Goal: Task Accomplishment & Management: Use online tool/utility

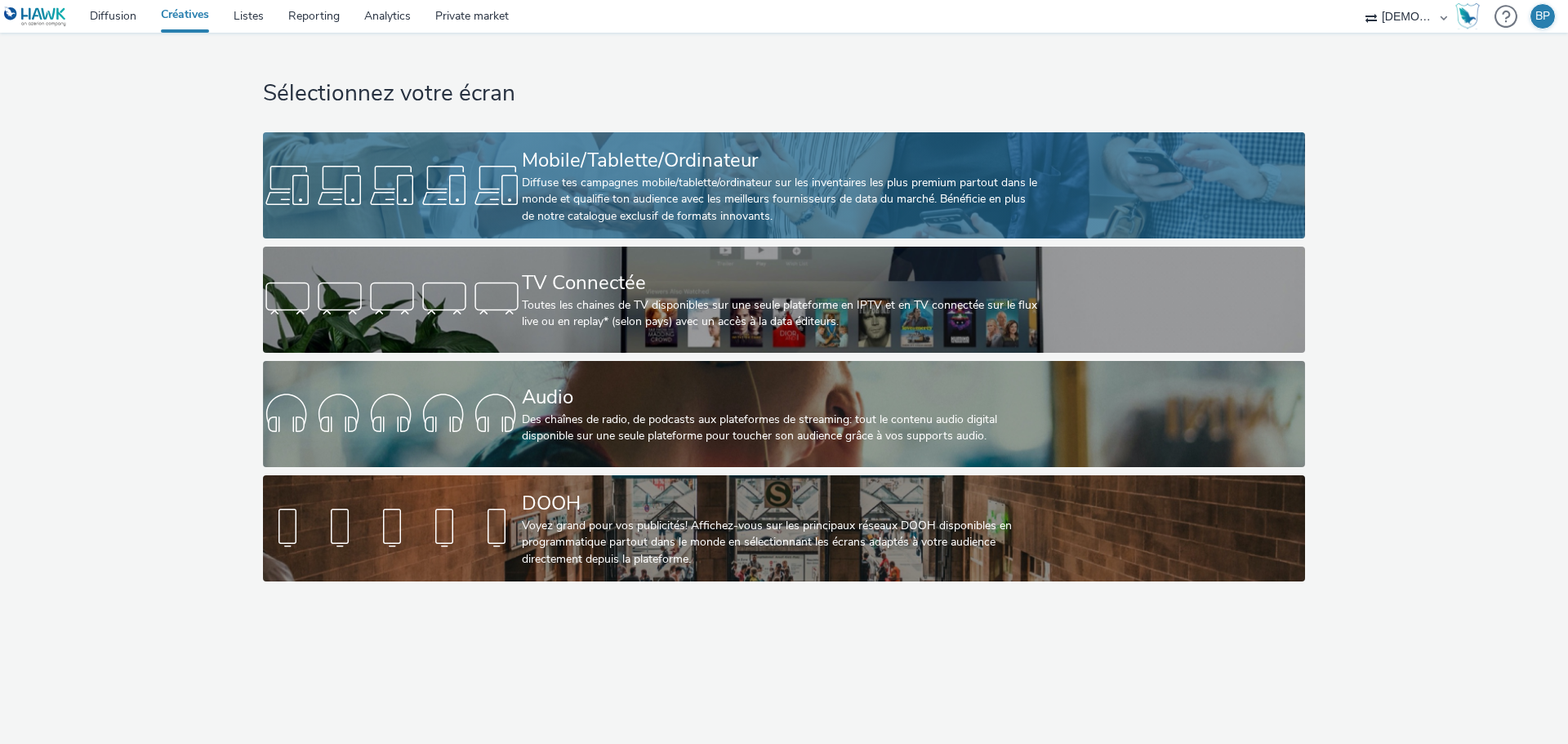
click at [662, 161] on div "Mobile/Tablette/Ordinateur" at bounding box center [781, 161] width 518 height 29
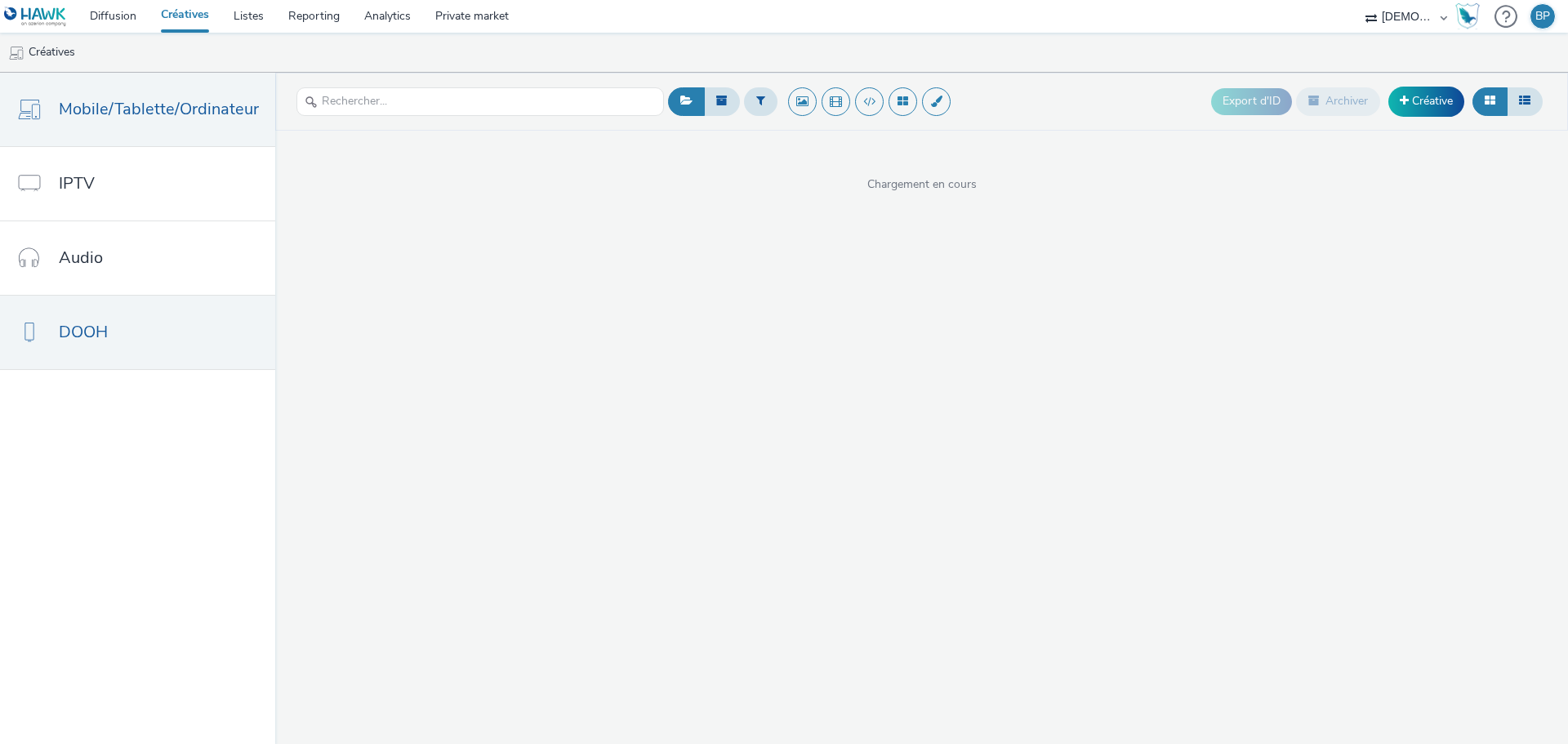
drag, startPoint x: 92, startPoint y: 297, endPoint x: 98, endPoint y: 342, distance: 45.4
click at [92, 297] on link "DOOH" at bounding box center [137, 332] width 276 height 73
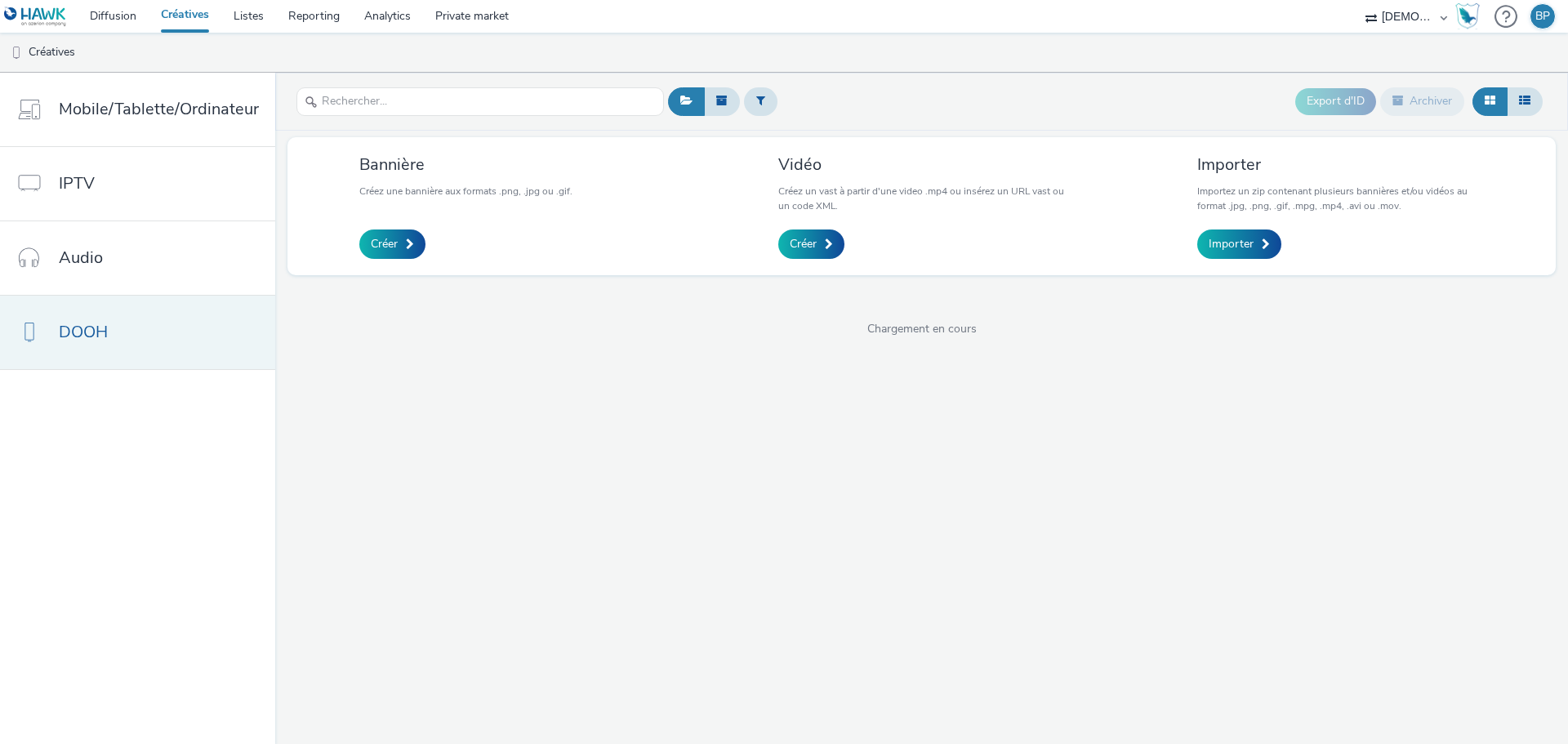
click at [98, 342] on span "DOOH" at bounding box center [83, 332] width 49 height 24
click at [80, 330] on span "DOOH" at bounding box center [83, 332] width 49 height 24
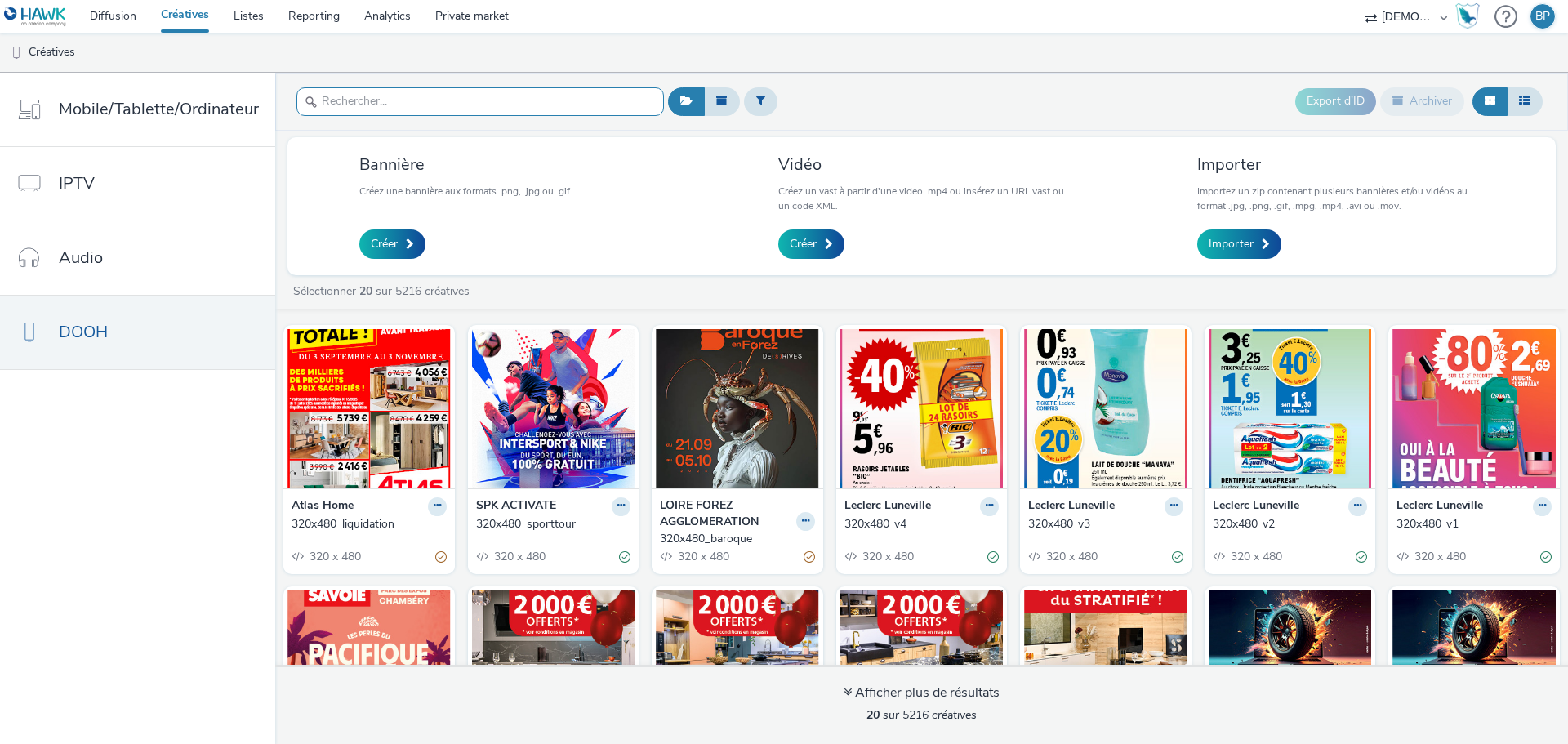
drag, startPoint x: 388, startPoint y: 106, endPoint x: 379, endPoint y: 89, distance: 19.2
click at [382, 95] on input "text" at bounding box center [480, 102] width 368 height 29
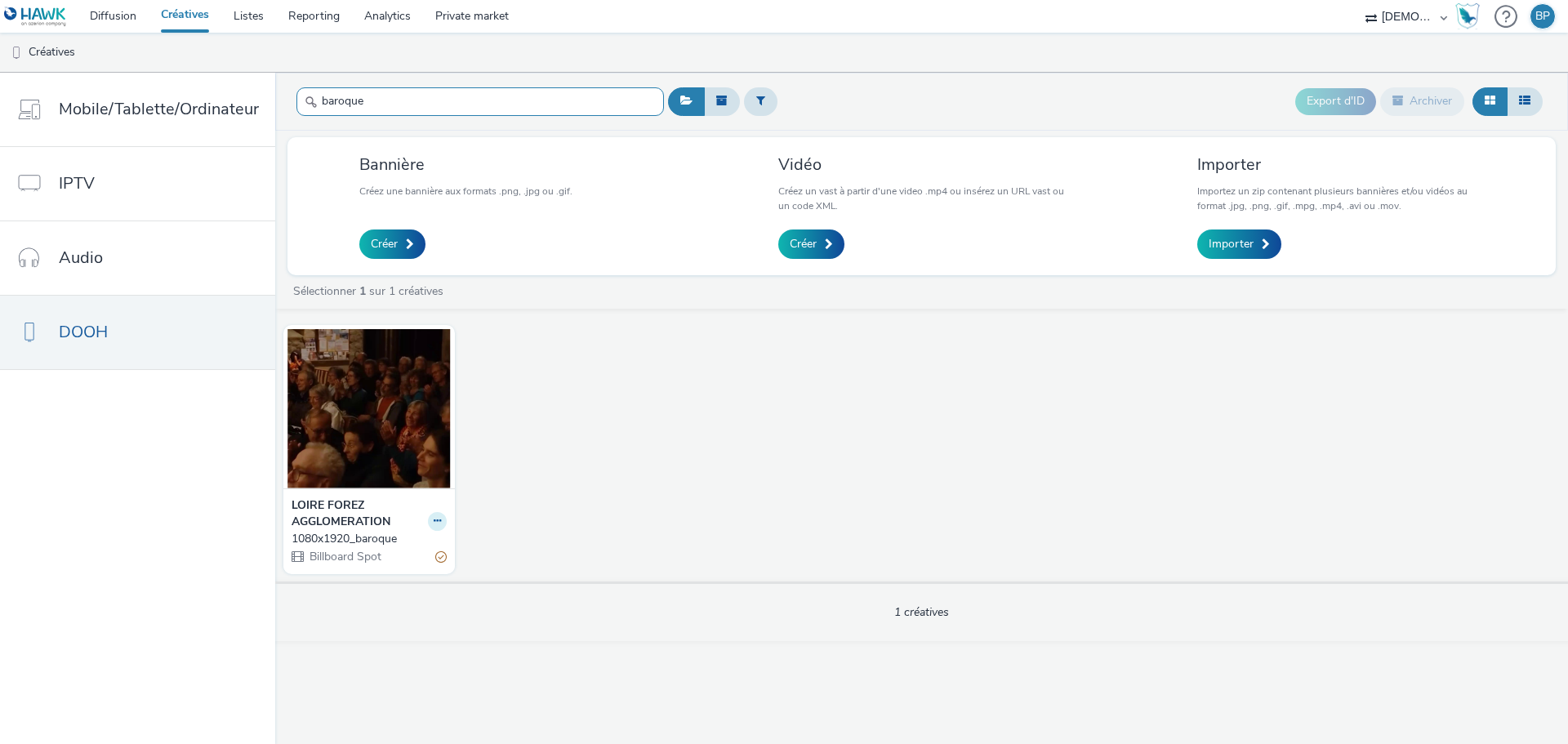
type input "baroque"
click at [434, 523] on icon at bounding box center [437, 521] width 7 height 10
click at [389, 545] on link "Modifier" at bounding box center [386, 550] width 123 height 33
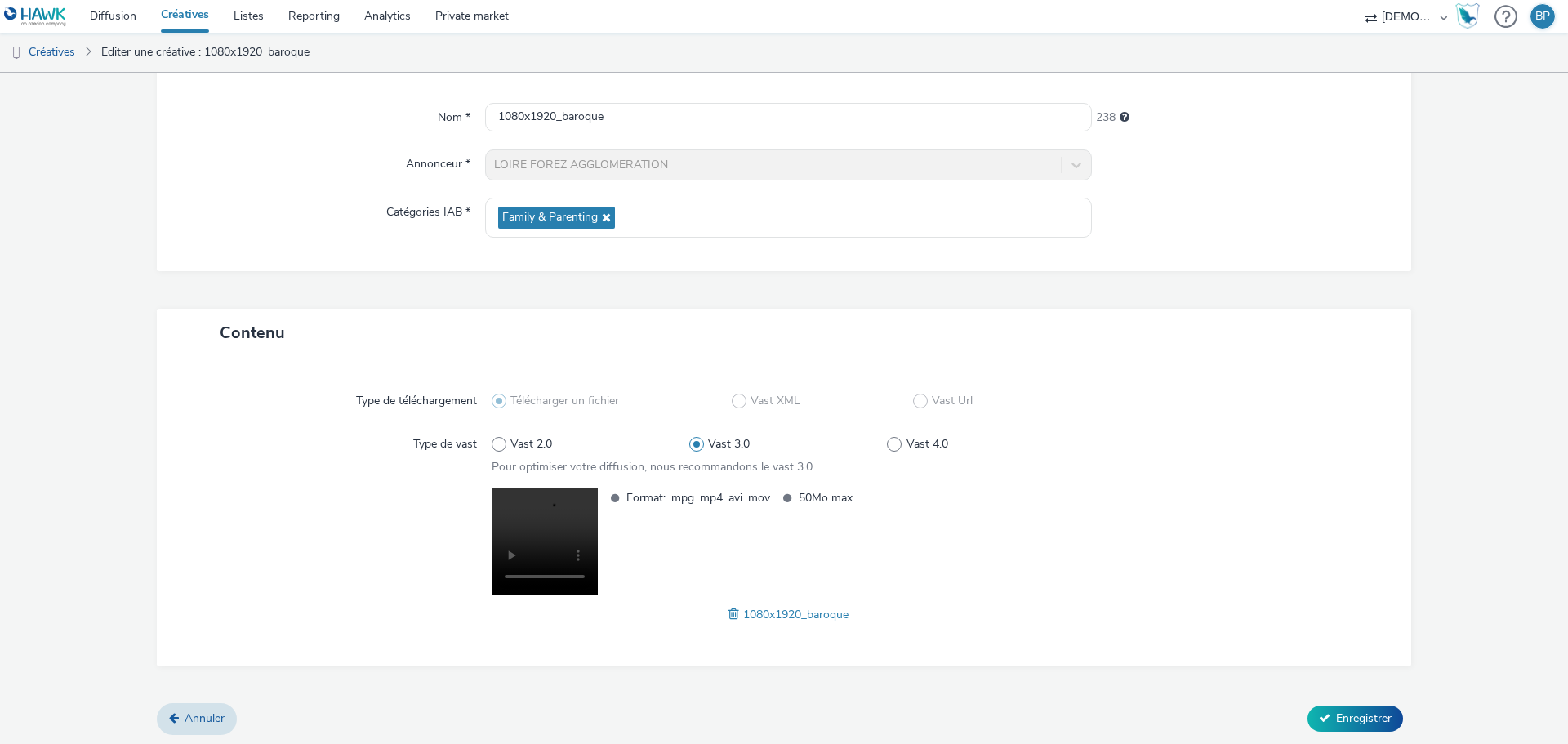
scroll to position [137, 0]
click at [1337, 712] on span "Enregistrer" at bounding box center [1364, 716] width 55 height 15
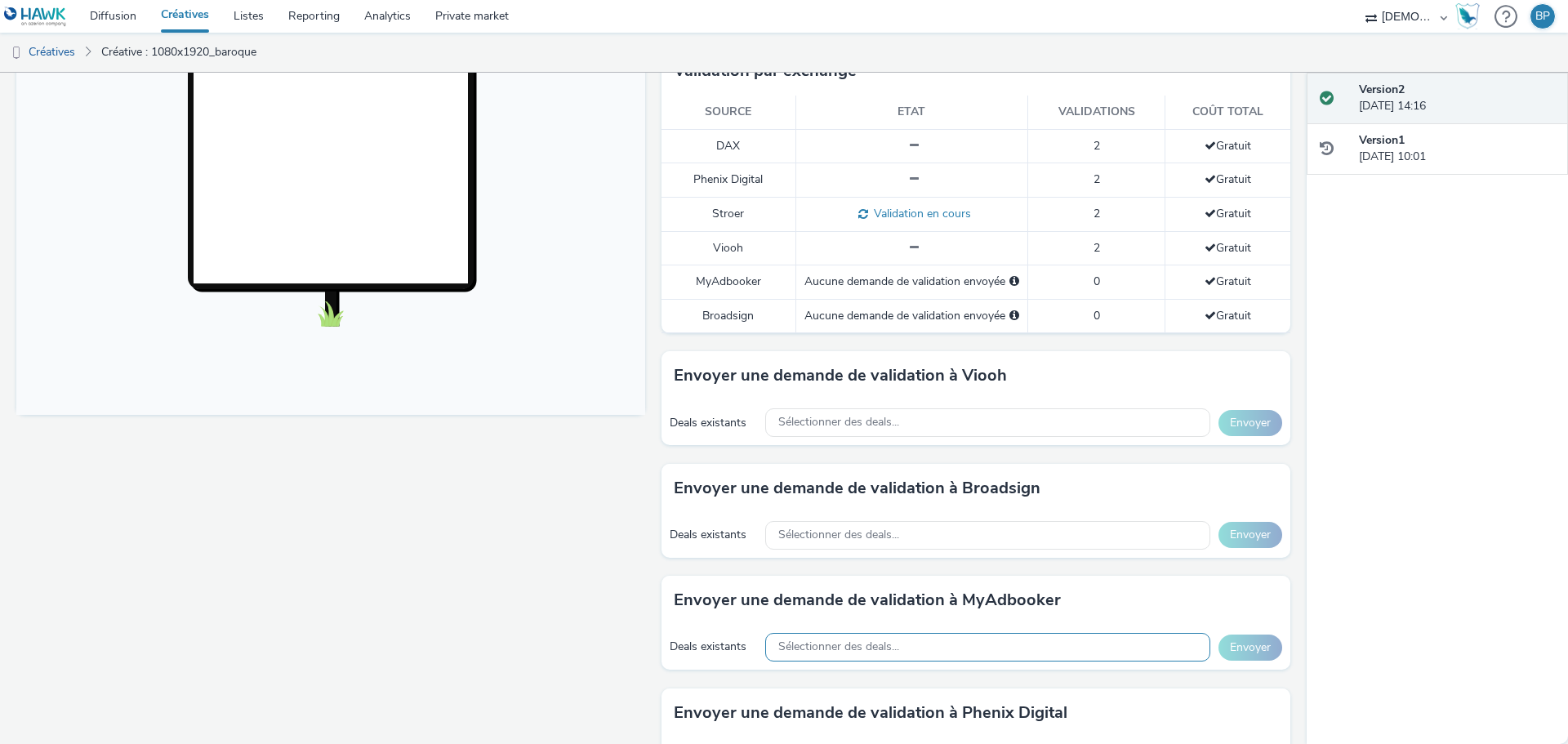
scroll to position [654, 0]
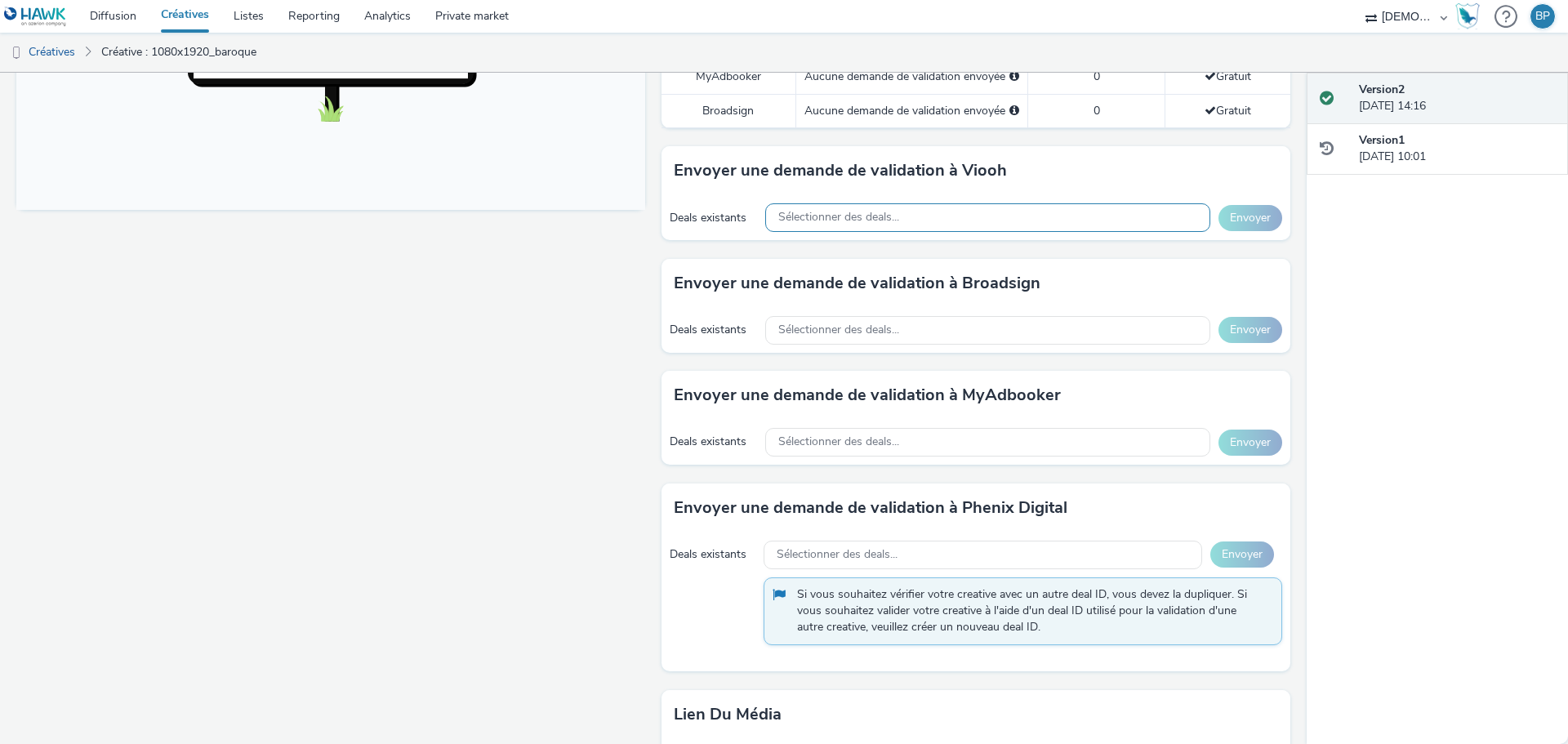
click at [805, 213] on span "Sélectionner des deals..." at bounding box center [839, 217] width 121 height 14
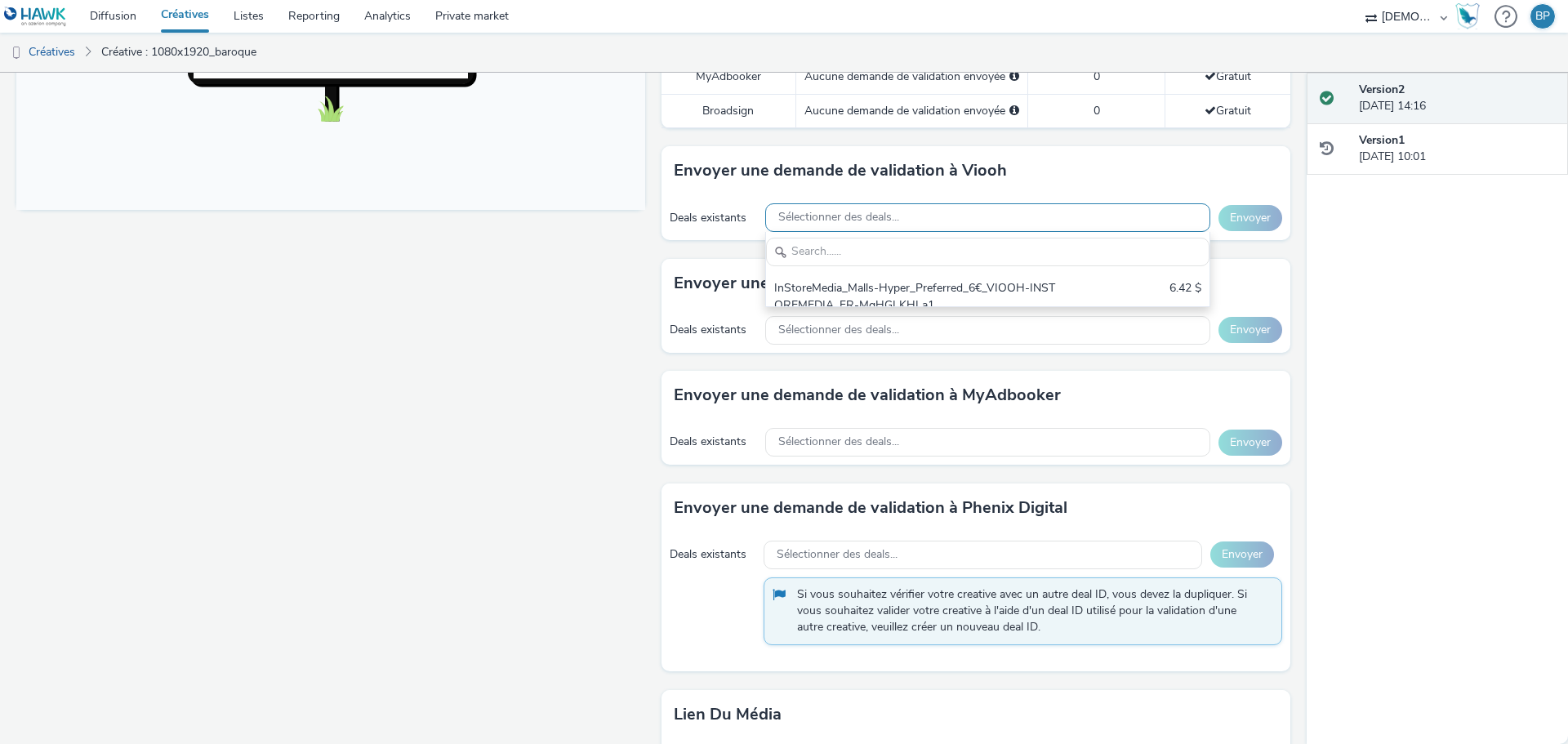
scroll to position [0, 0]
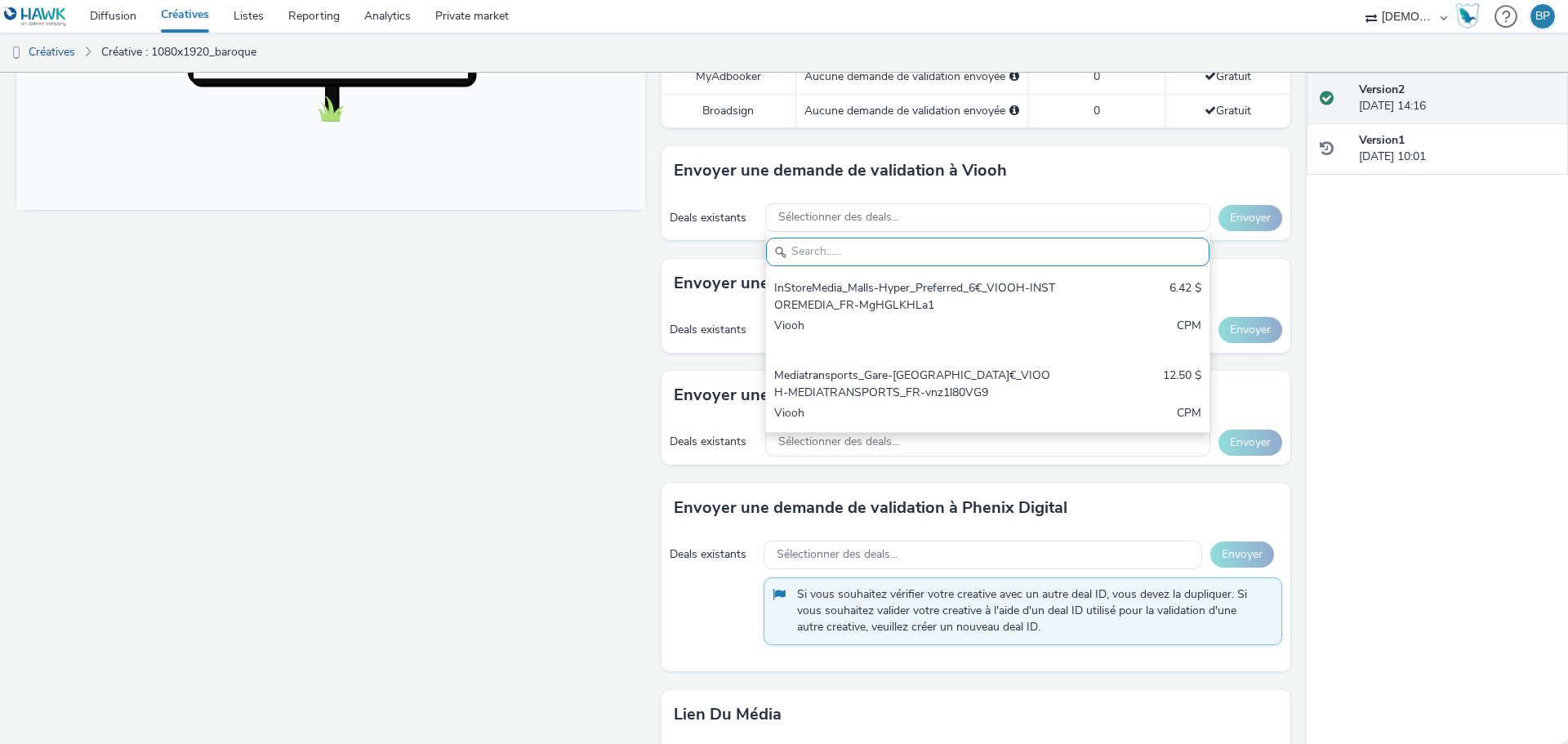
click at [426, 362] on div "Fullscreen" at bounding box center [334, 237] width 637 height 1394
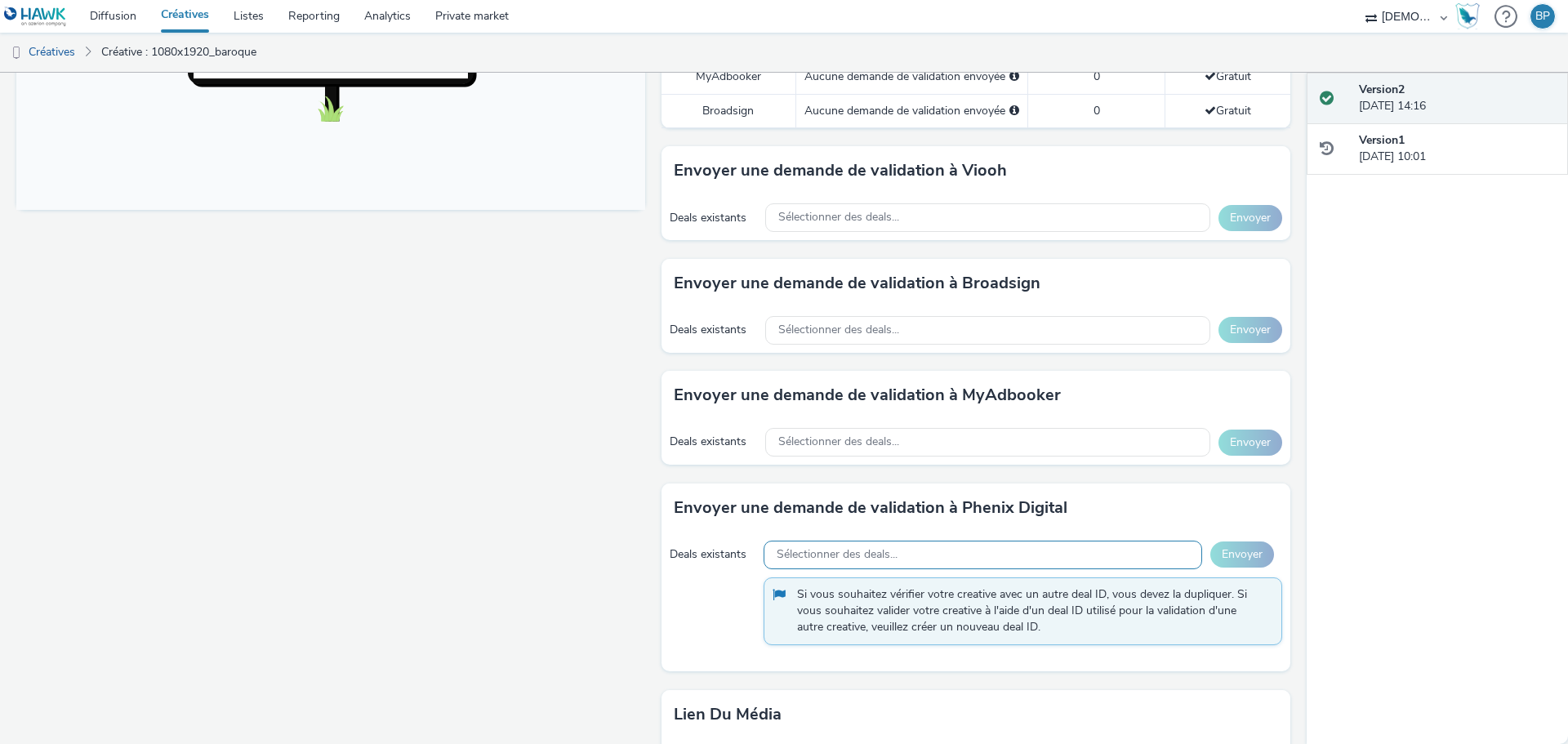
click at [828, 551] on span "Sélectionner des deals..." at bounding box center [837, 554] width 121 height 14
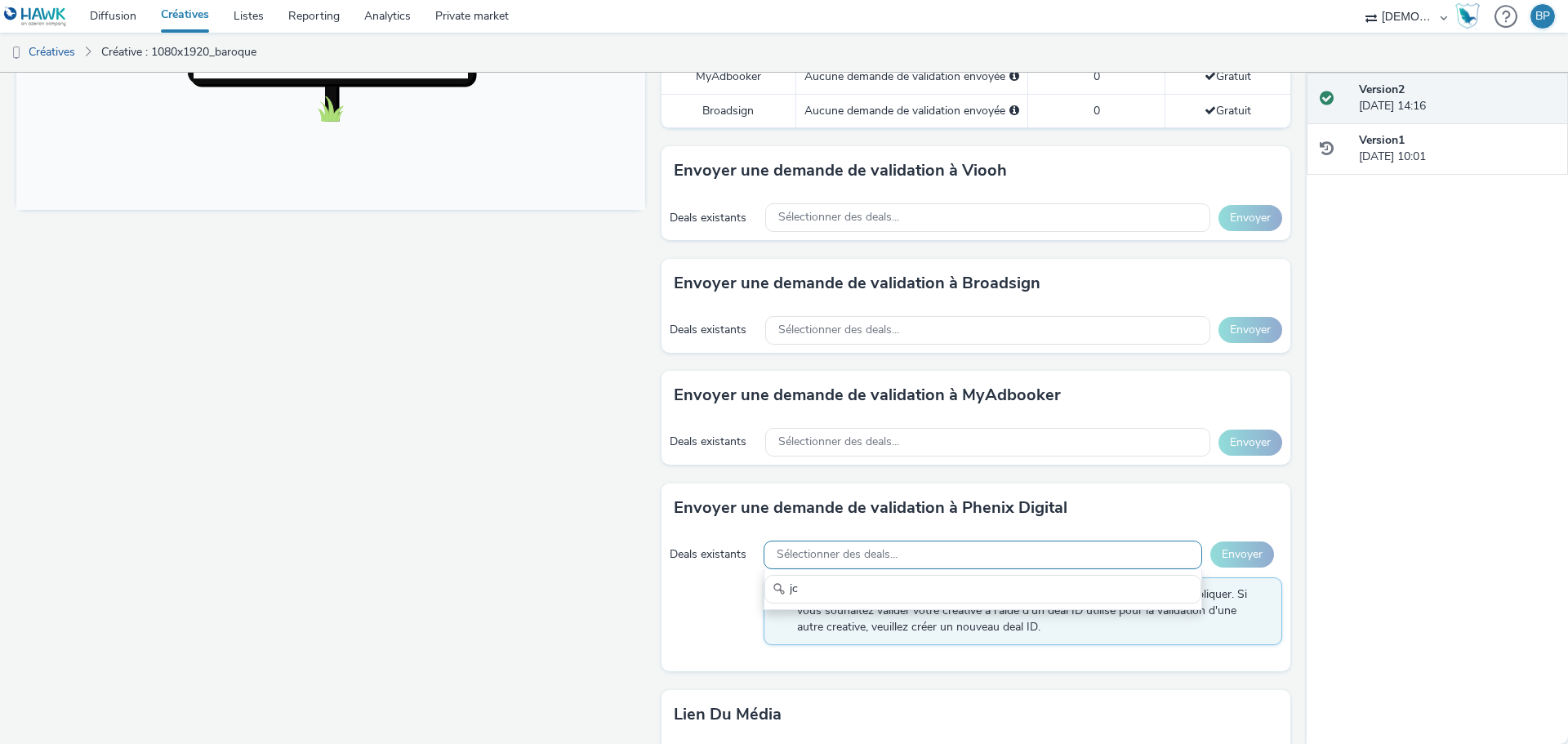
type input "j"
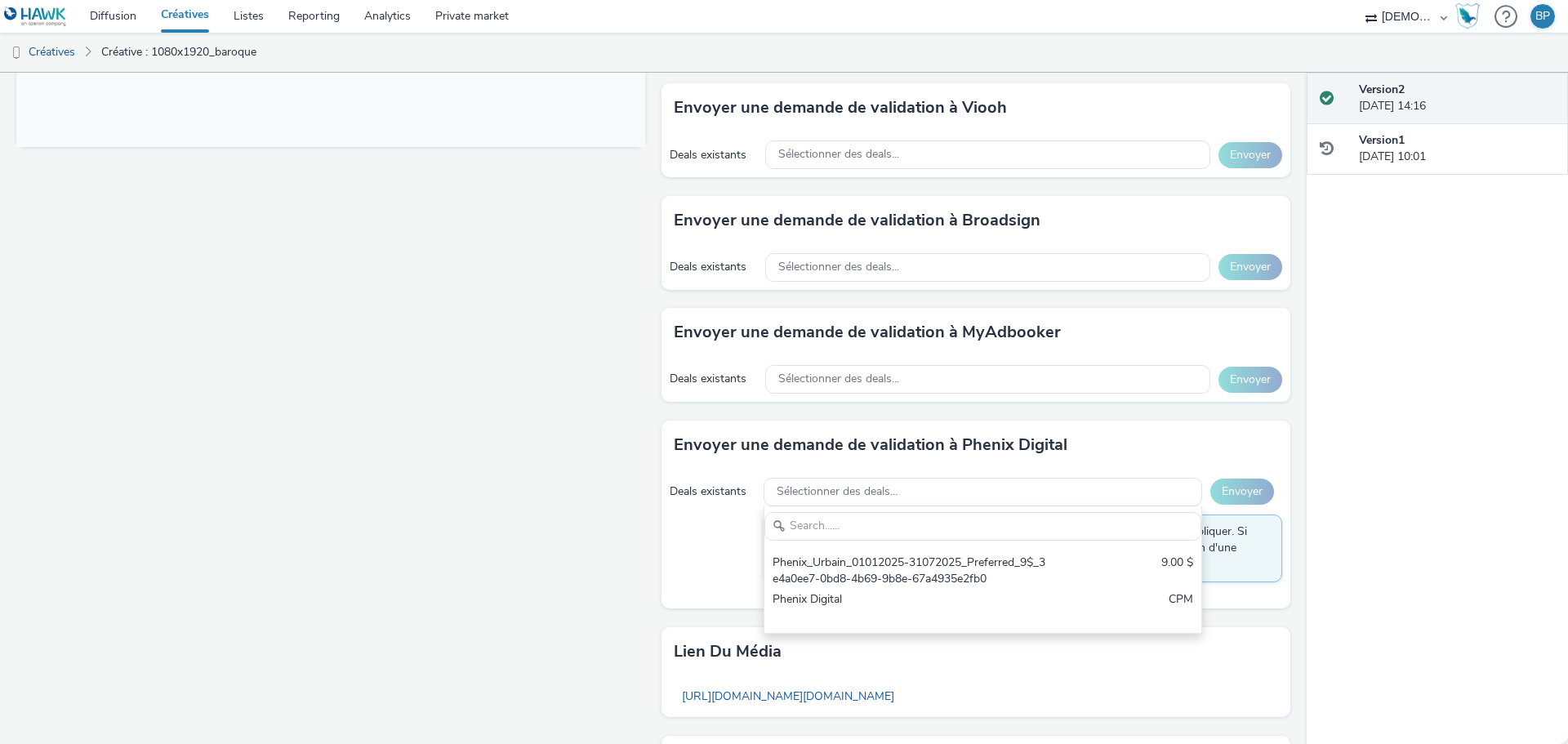
scroll to position [735, 0]
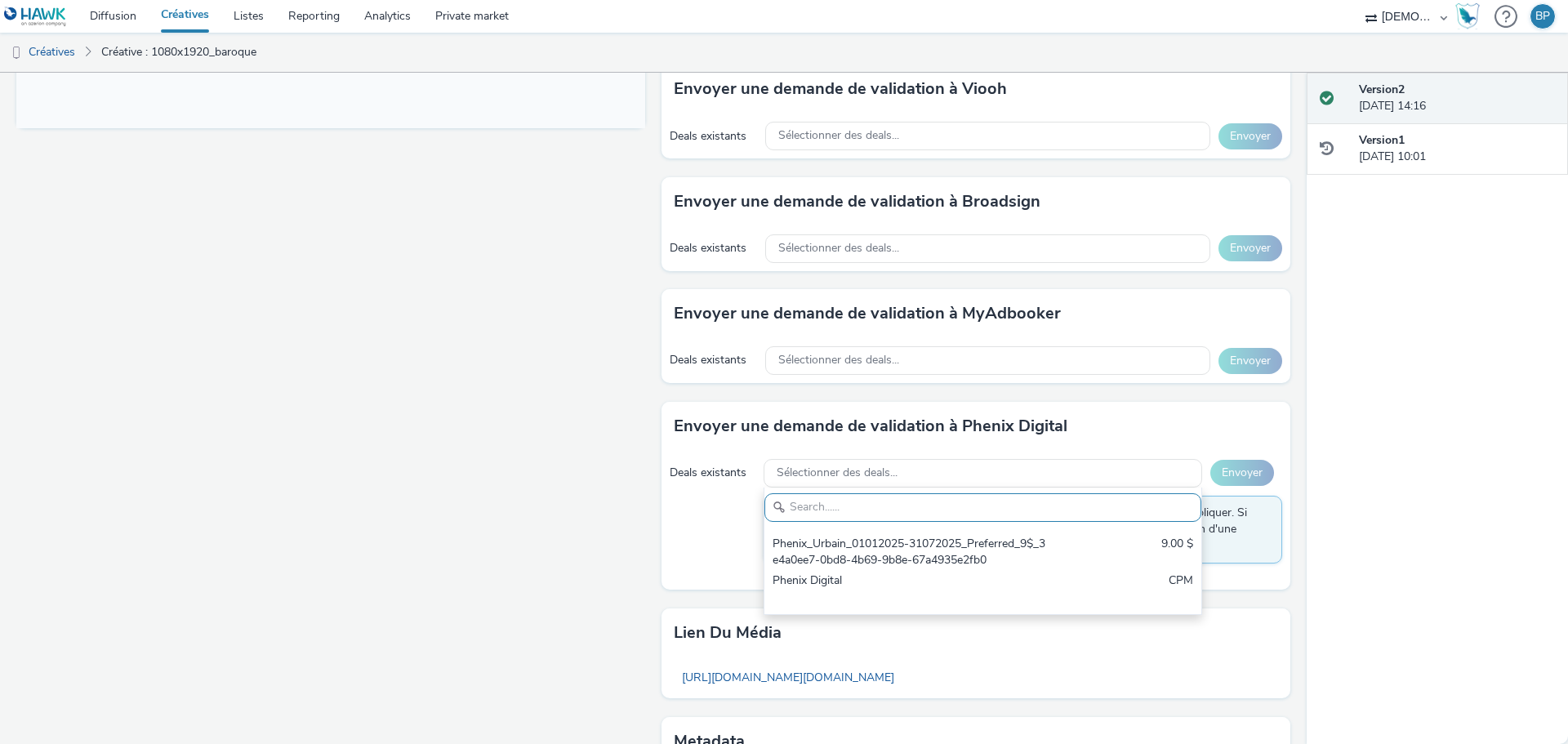
drag, startPoint x: 521, startPoint y: 550, endPoint x: 602, endPoint y: 572, distance: 83.9
click at [521, 548] on div "Fullscreen" at bounding box center [334, 155] width 637 height 1394
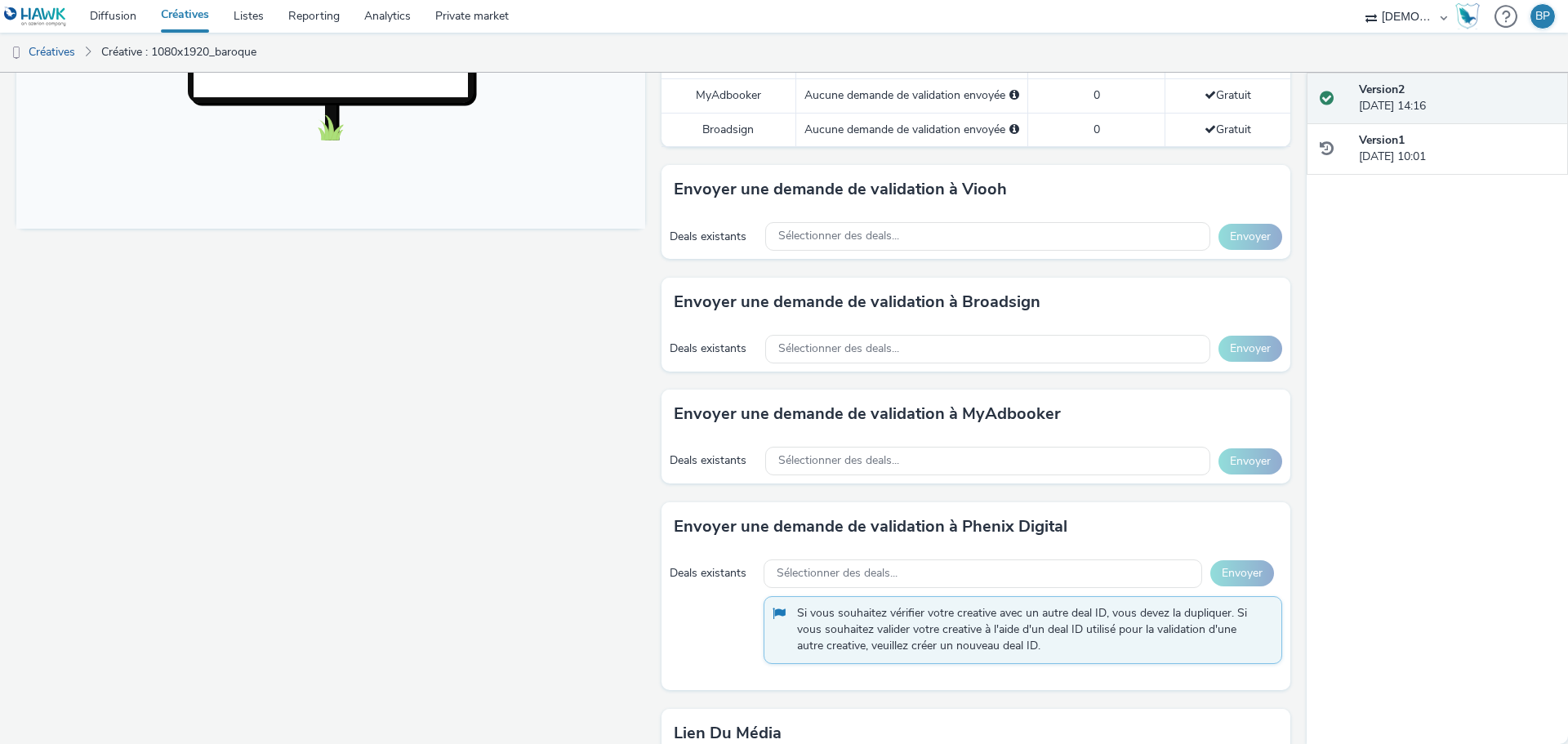
scroll to position [598, 0]
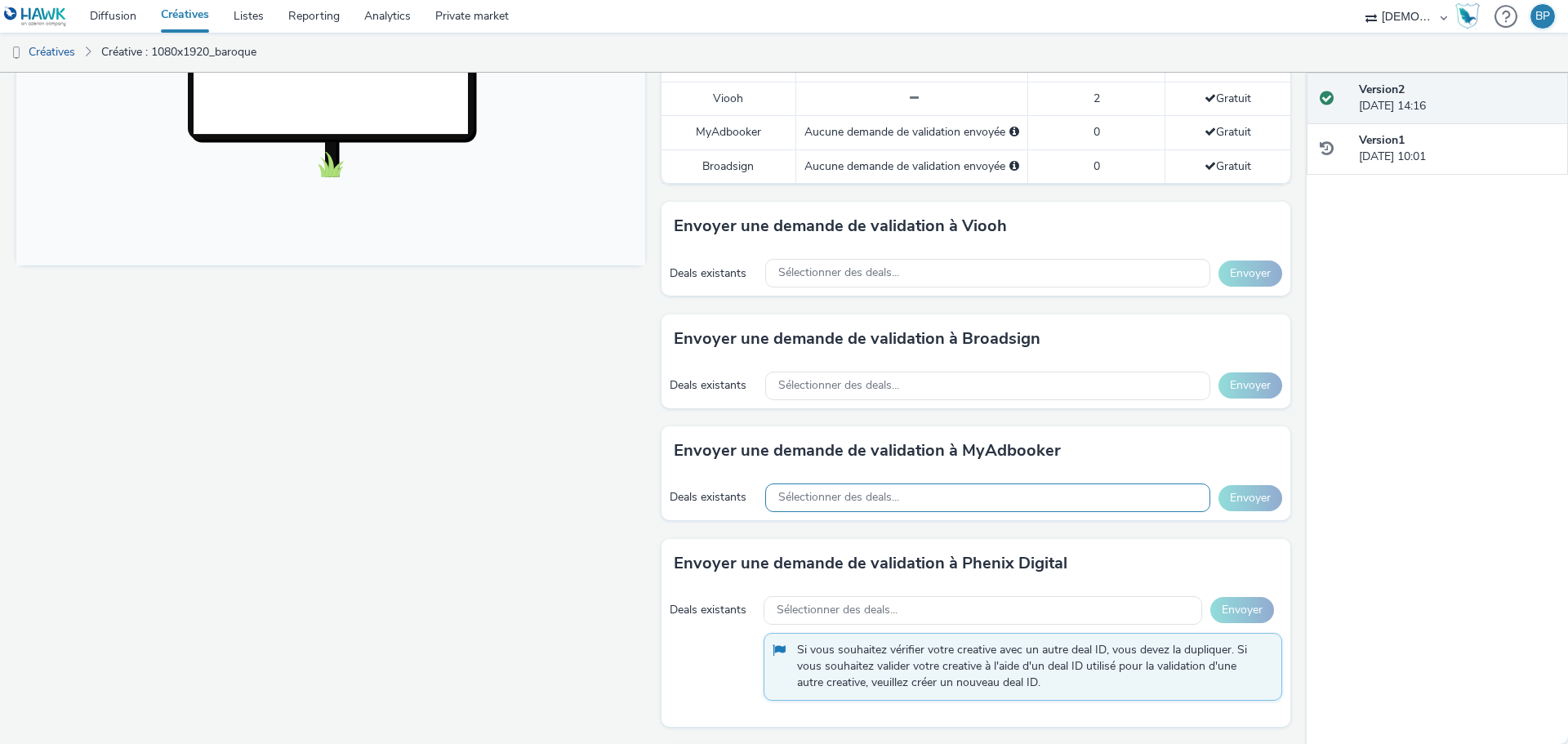
click at [790, 485] on div "Sélectionner des deals..." at bounding box center [988, 498] width 446 height 29
type input "j"
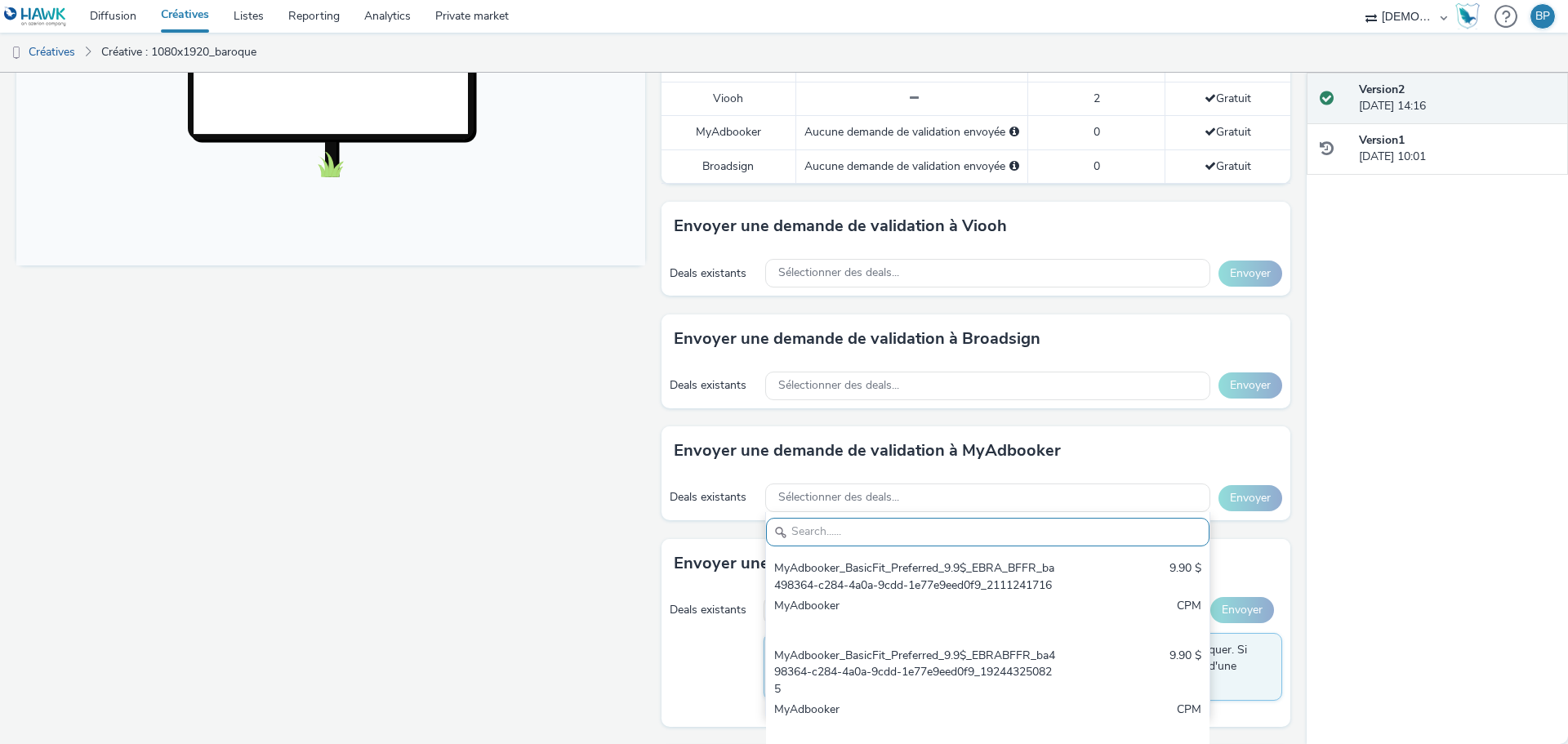
click at [823, 257] on div "Deals existants Sélectionner des deals... Envoyer" at bounding box center [976, 273] width 629 height 45
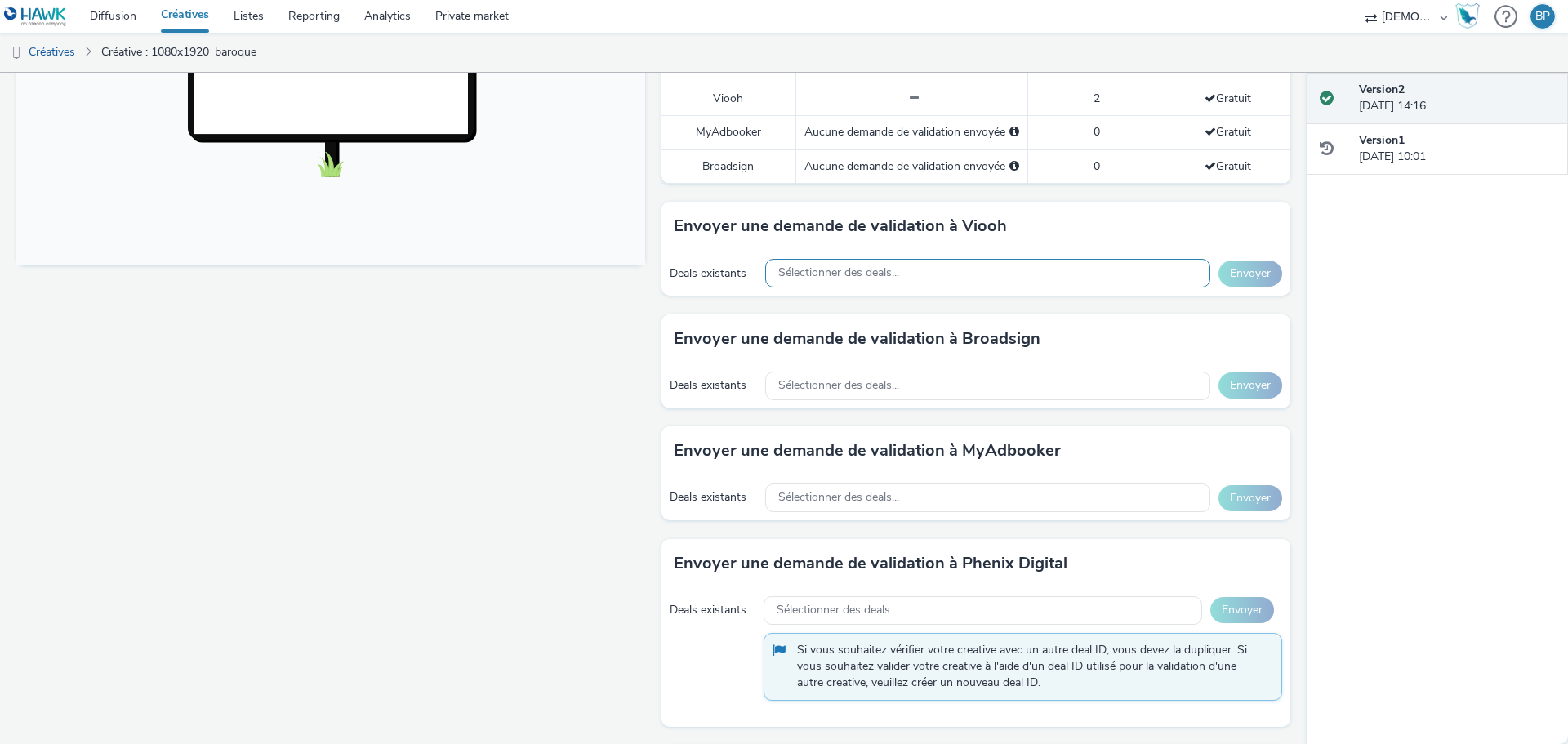
click at [823, 270] on span "Sélectionner des deals..." at bounding box center [839, 273] width 121 height 14
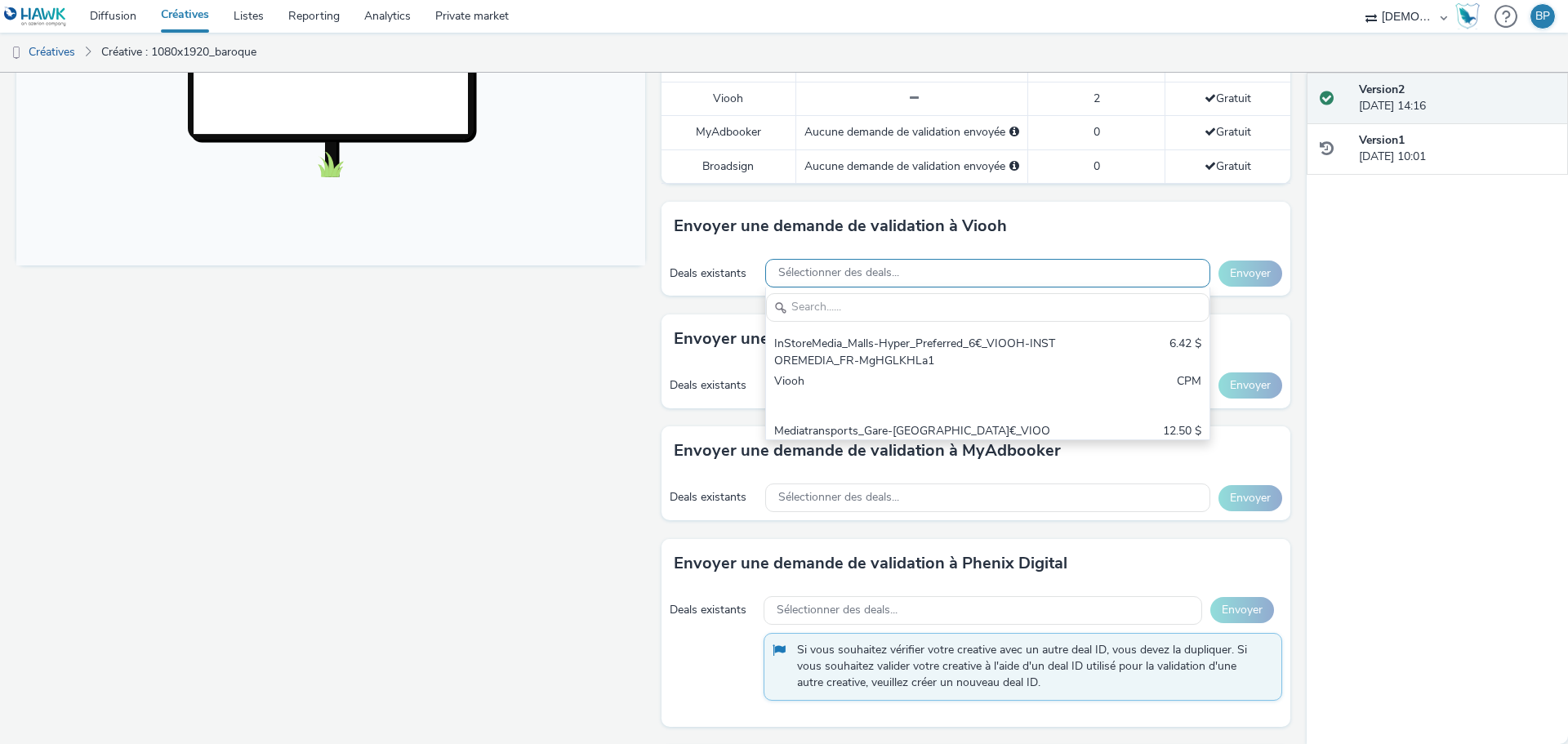
scroll to position [0, 0]
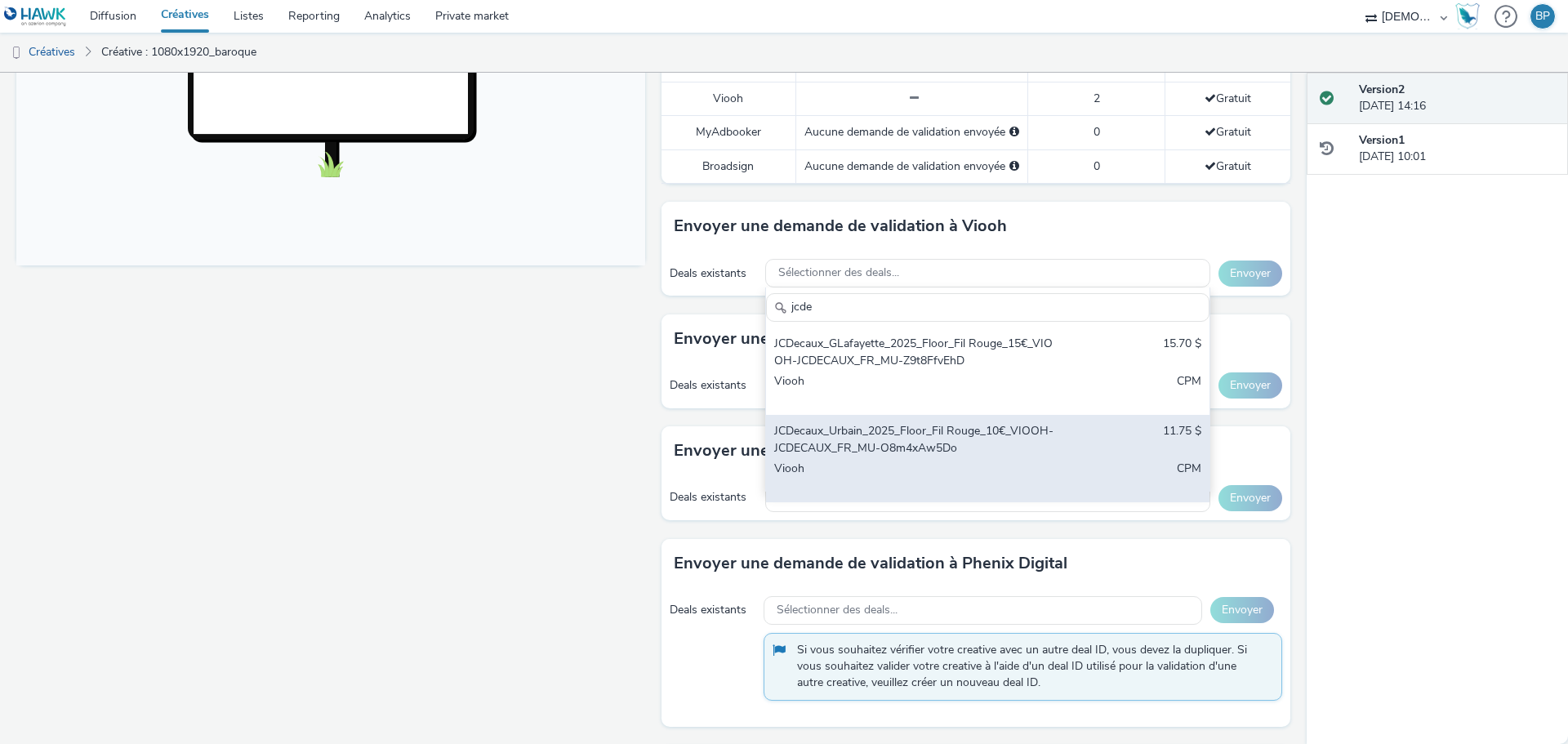
type input "jcde"
click at [882, 462] on div "Viooh" at bounding box center [915, 477] width 282 height 33
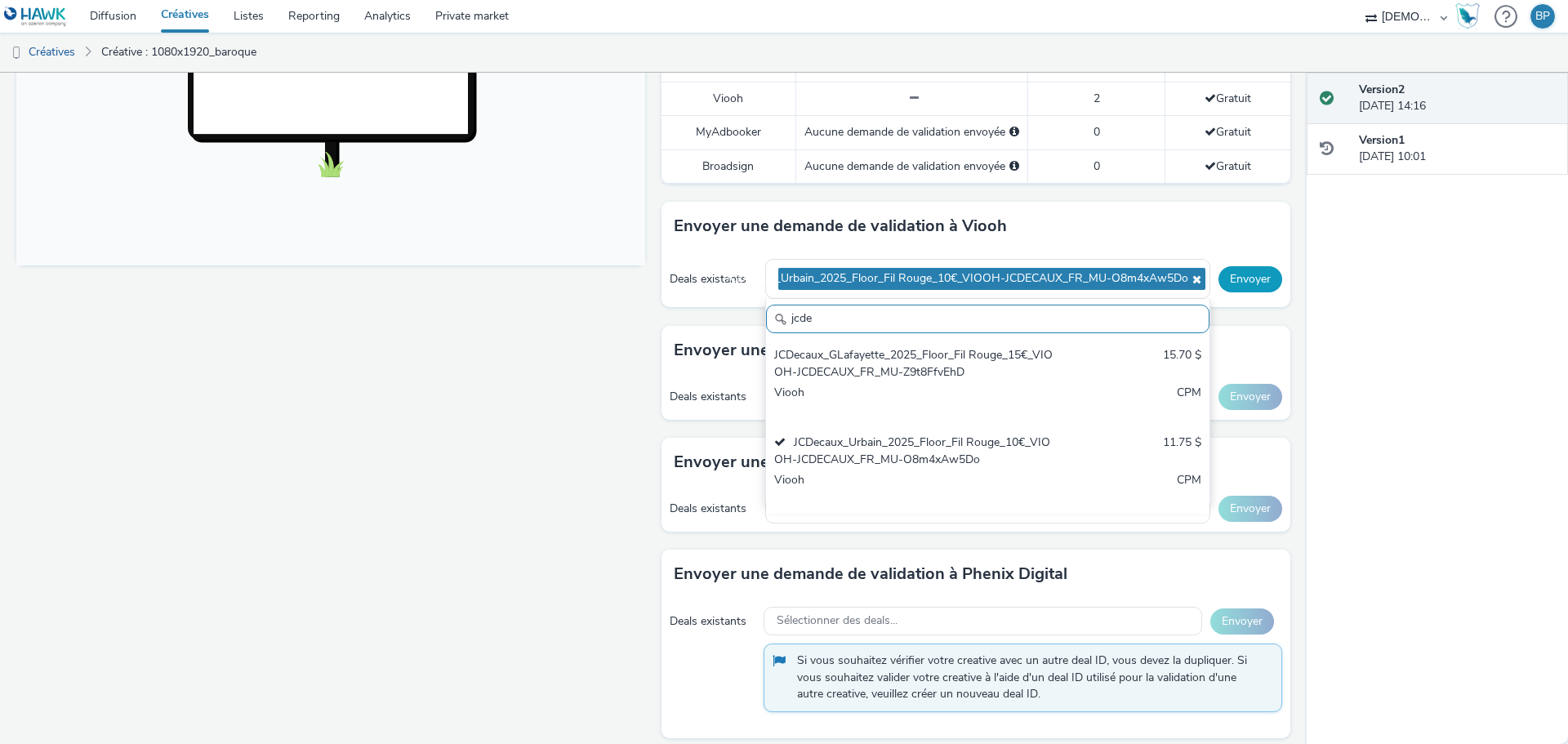
click at [1244, 284] on button "Envoyer" at bounding box center [1250, 279] width 63 height 26
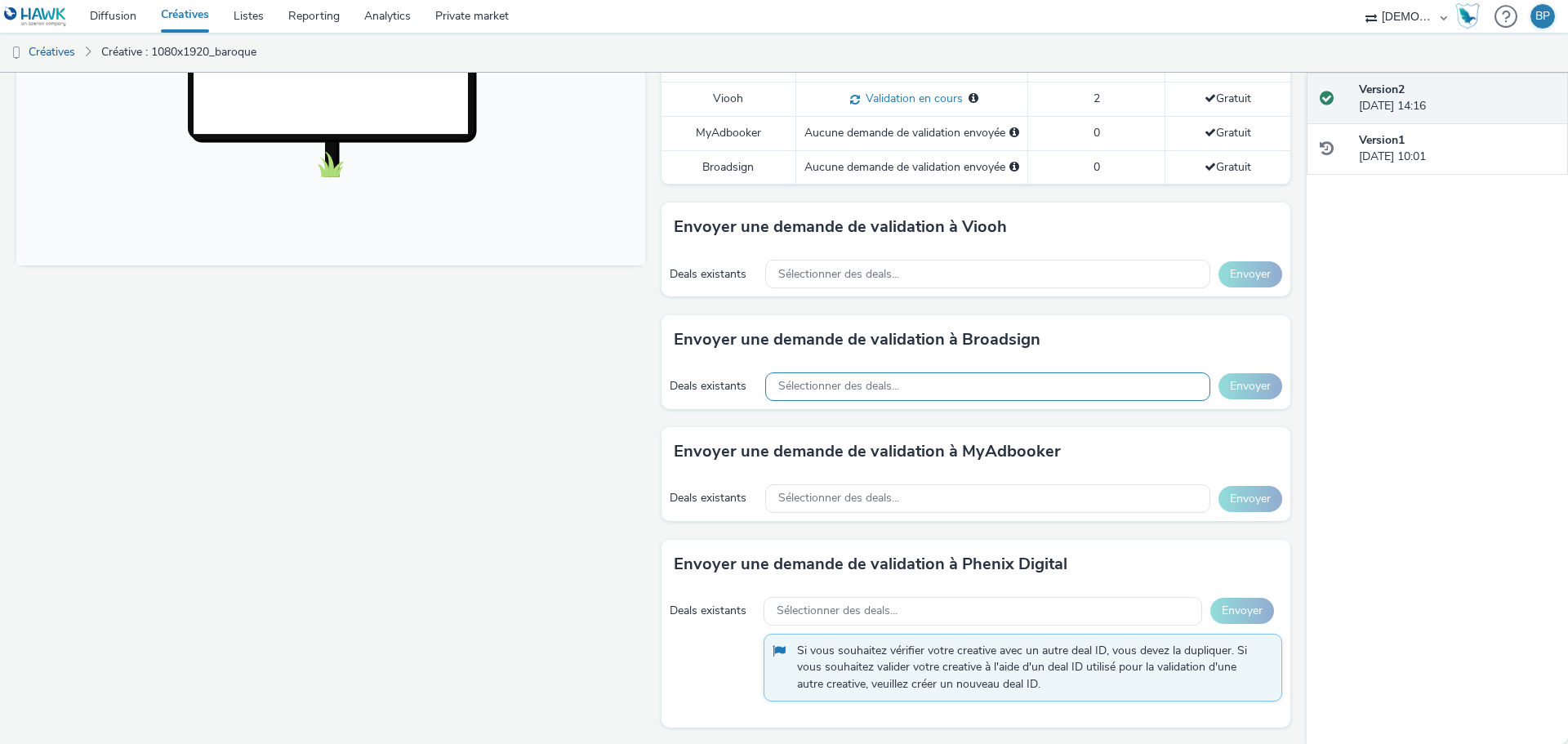
click at [815, 393] on span "Sélectionner des deals..." at bounding box center [839, 386] width 121 height 14
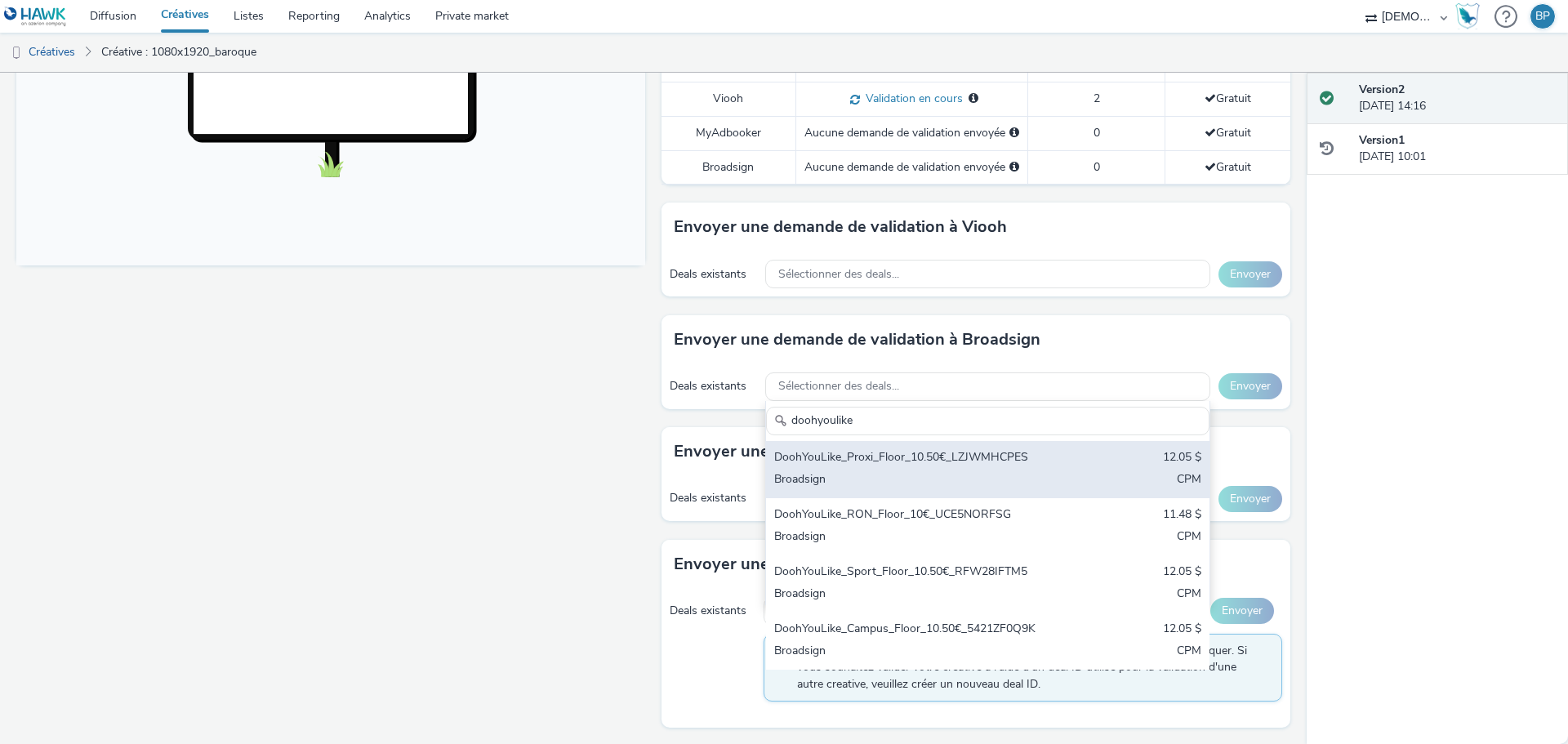
type input "doohyoulike"
click at [853, 480] on div "Broadsign" at bounding box center [915, 480] width 282 height 19
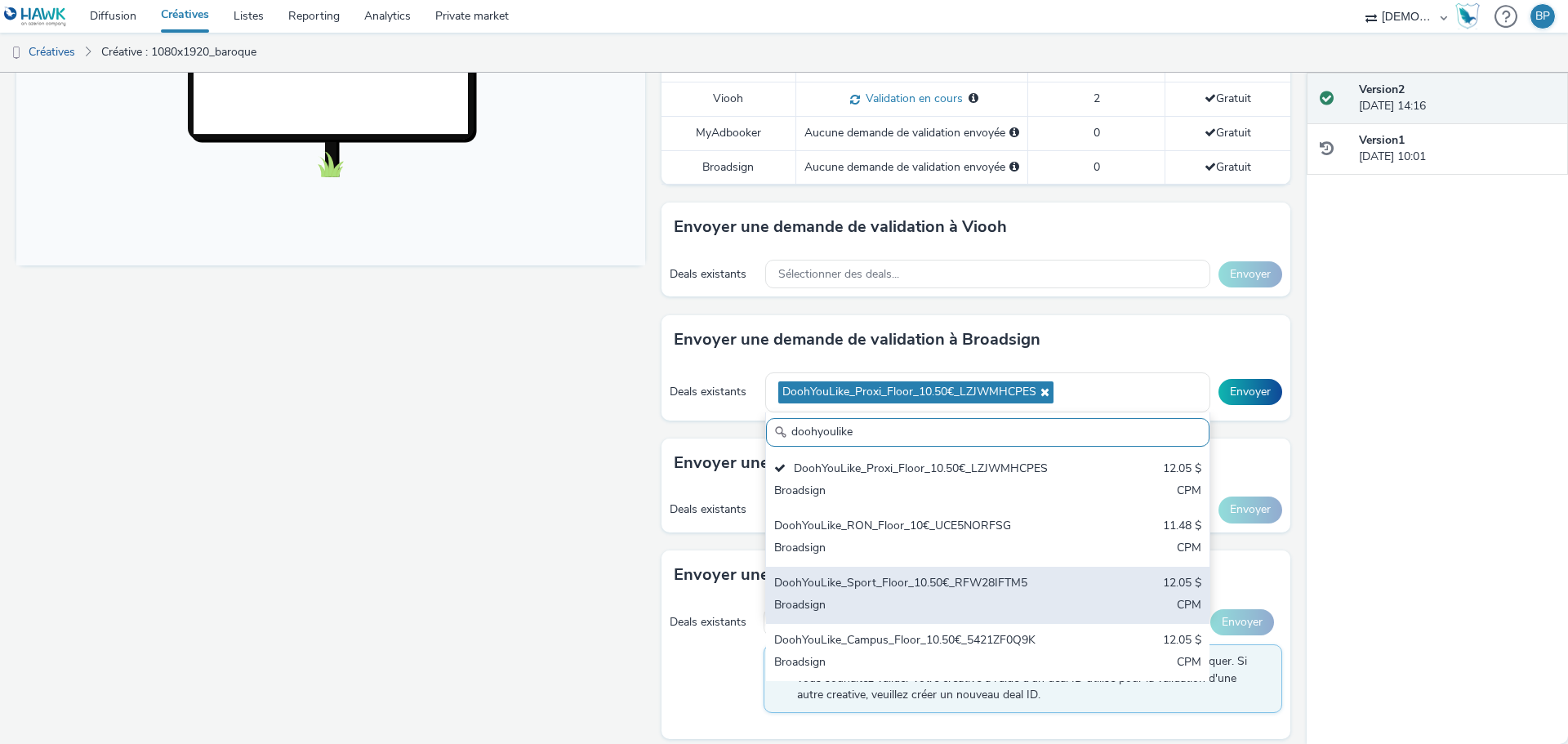
click at [852, 593] on div "DoohYouLike_Sport_Floor_10.50€_RFW28IFTM5" at bounding box center [915, 584] width 282 height 19
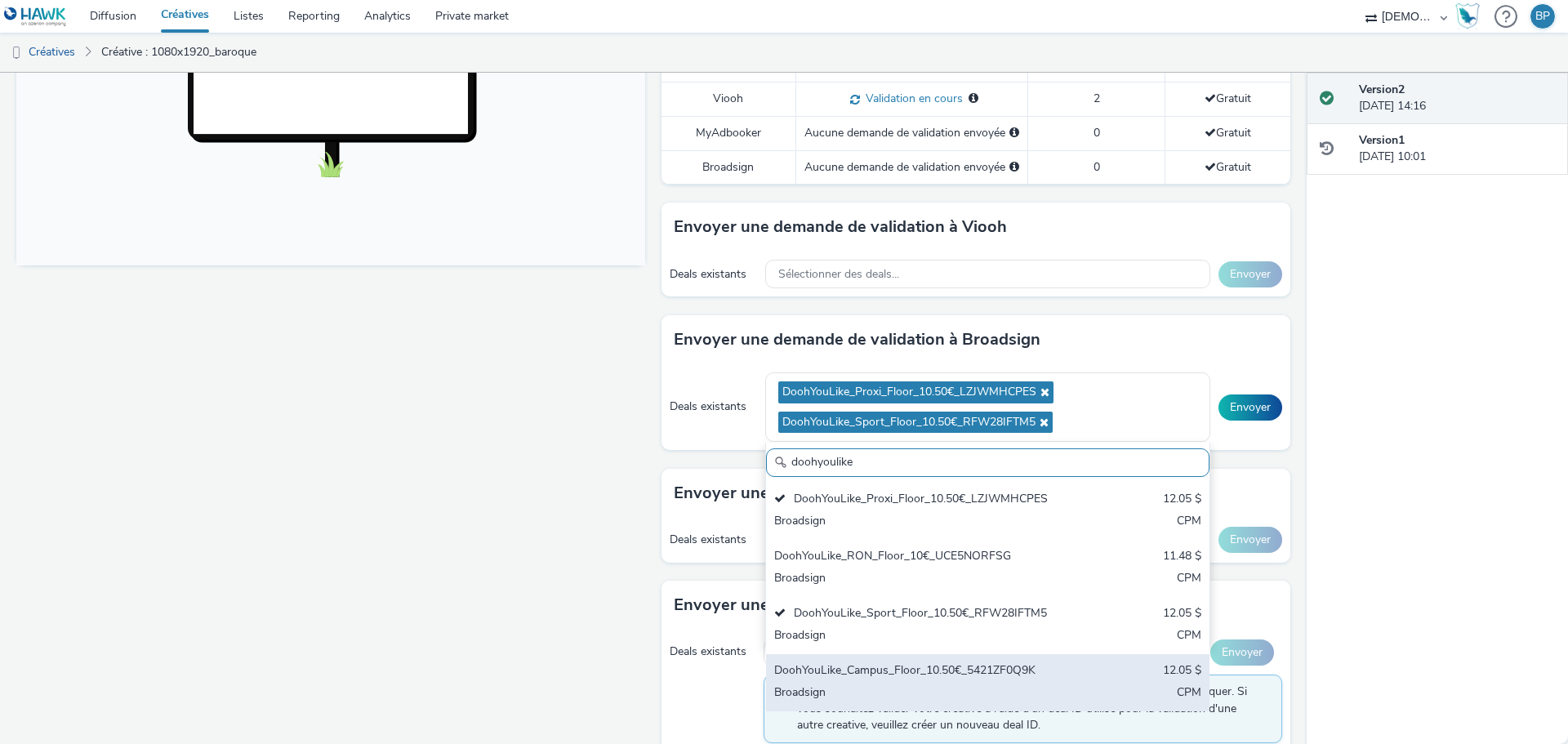
click at [850, 675] on div "DoohYouLike_Campus_Floor_10.50€_5421ZF0Q9K" at bounding box center [915, 672] width 282 height 19
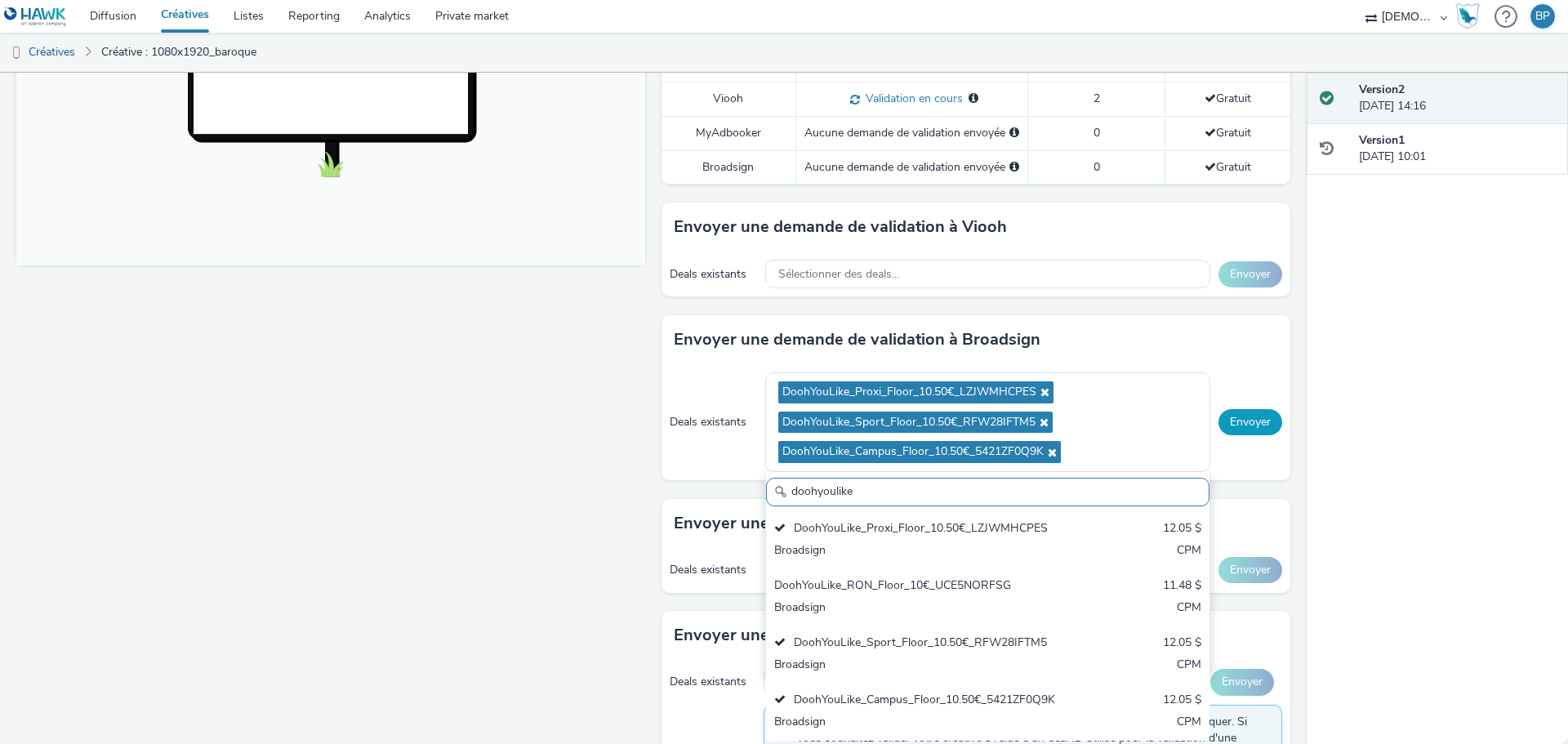
click at [1224, 429] on button "Envoyer" at bounding box center [1250, 422] width 63 height 26
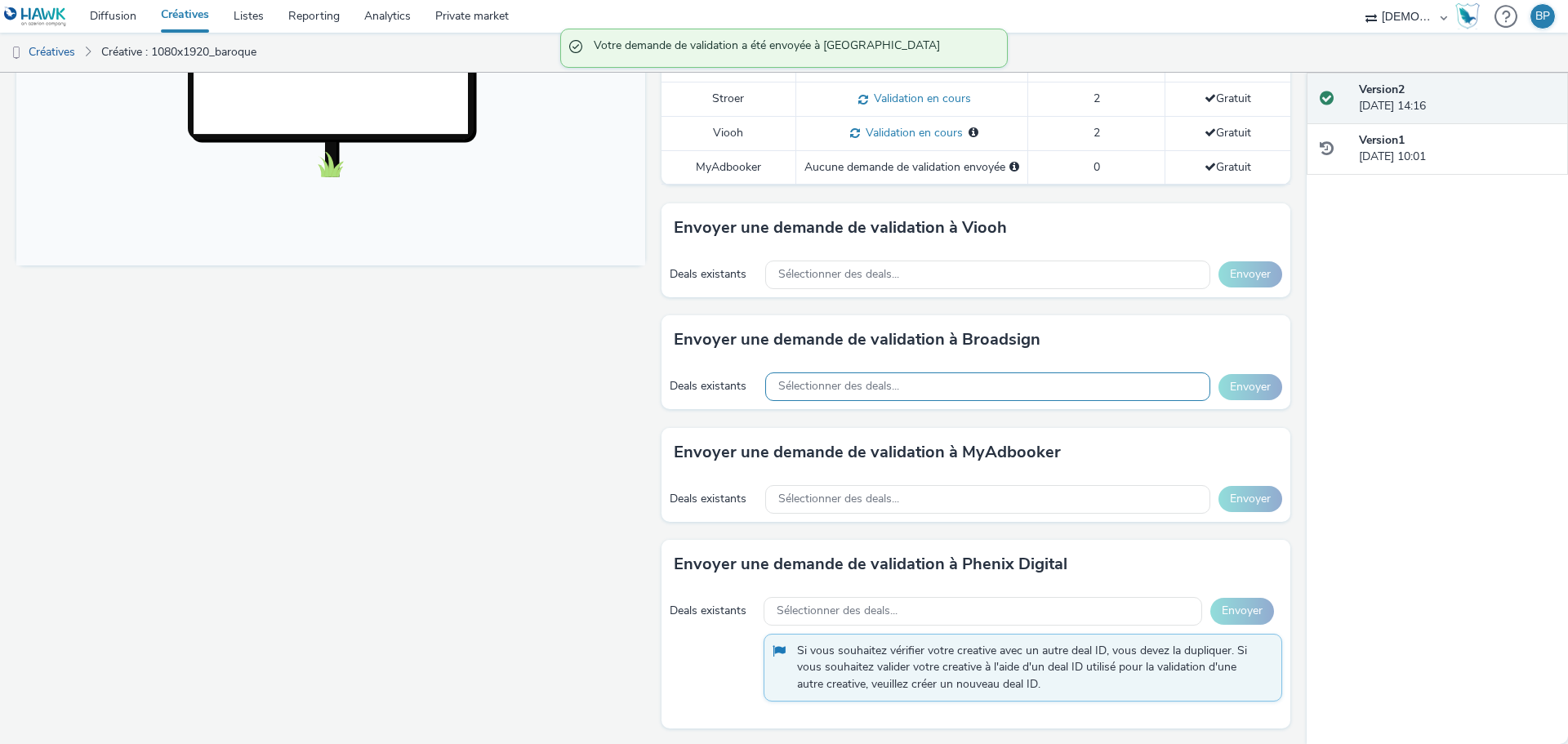
click at [878, 399] on div "Sélectionner des deals..." at bounding box center [988, 387] width 446 height 29
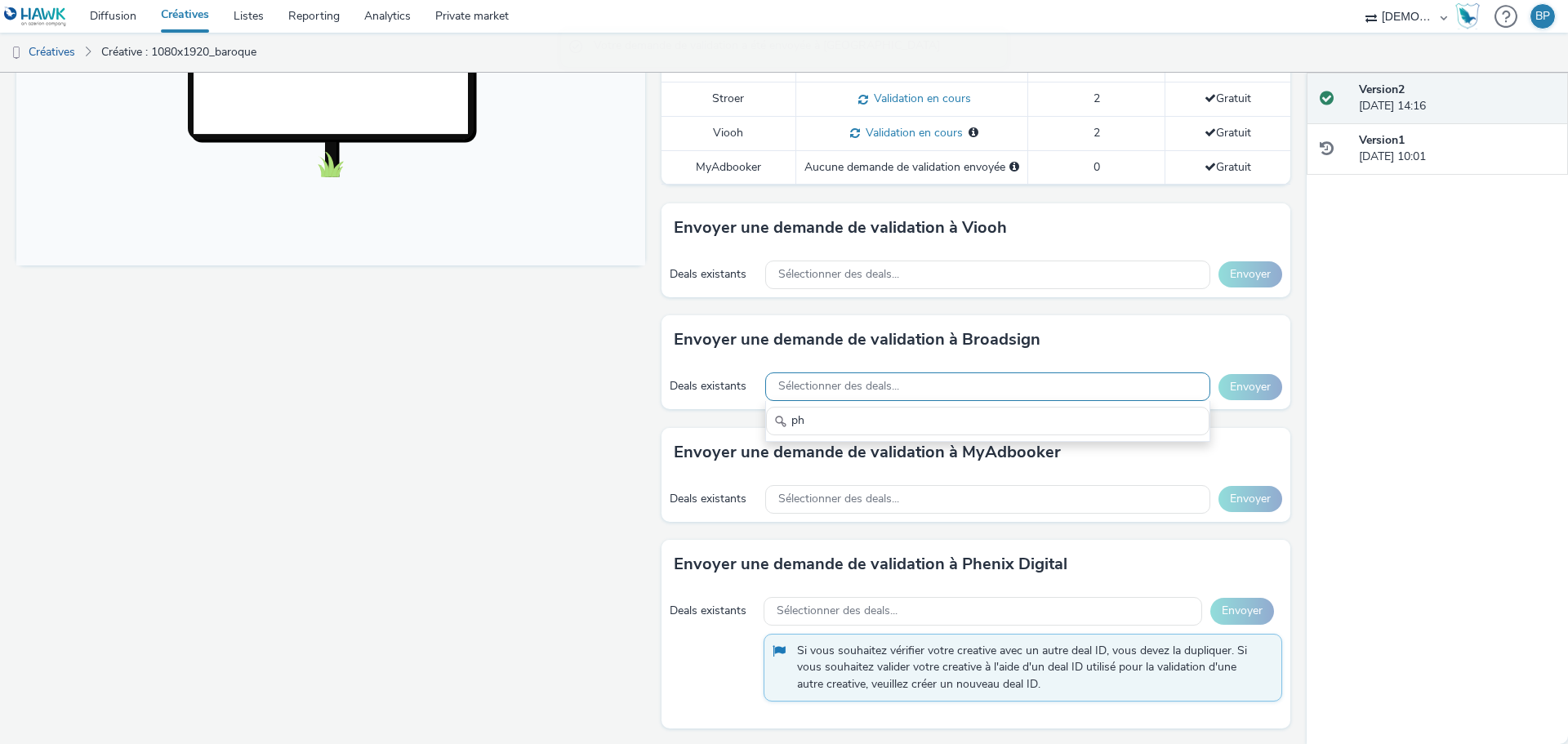
type input "p"
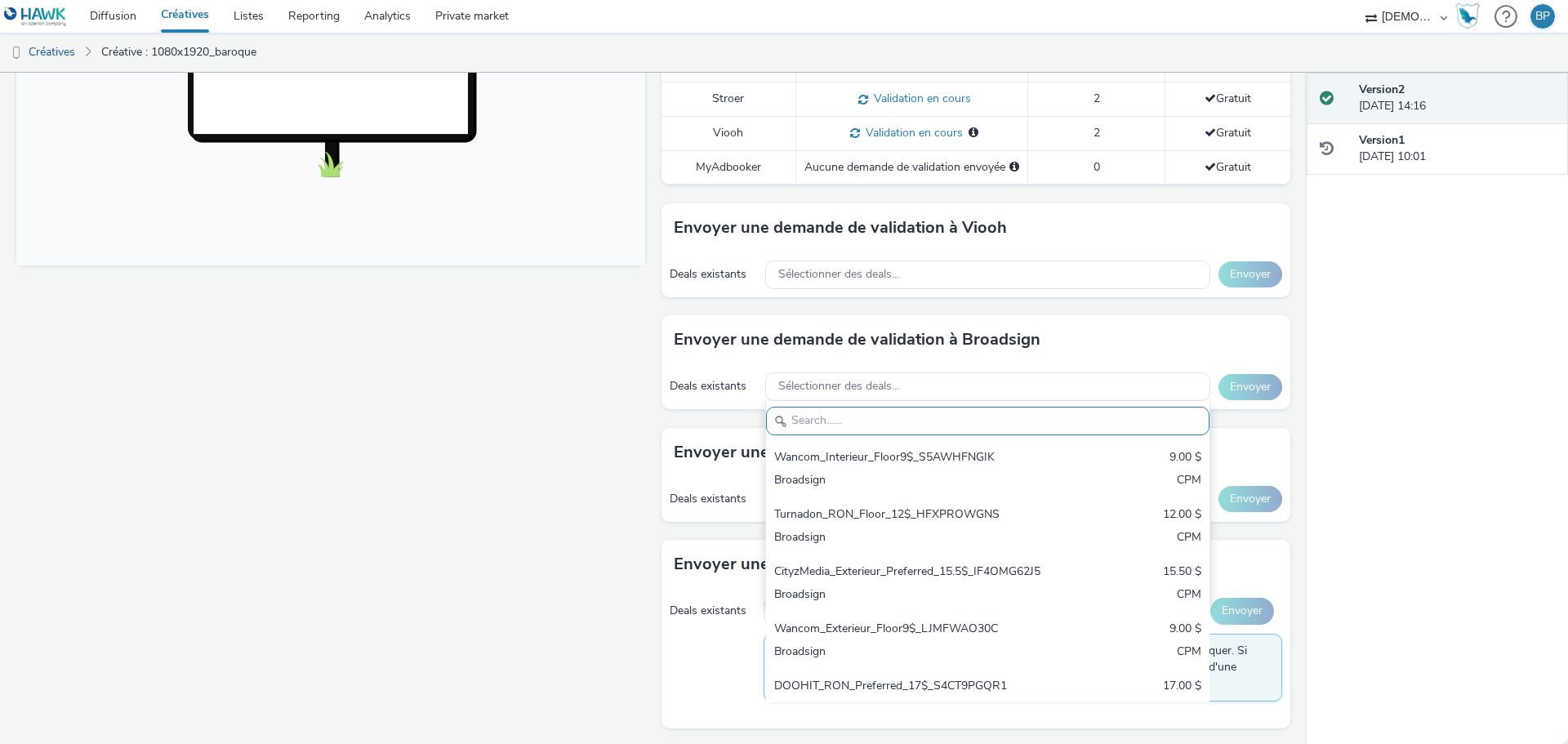
click at [424, 450] on div "Fullscreen" at bounding box center [334, 293] width 637 height 1395
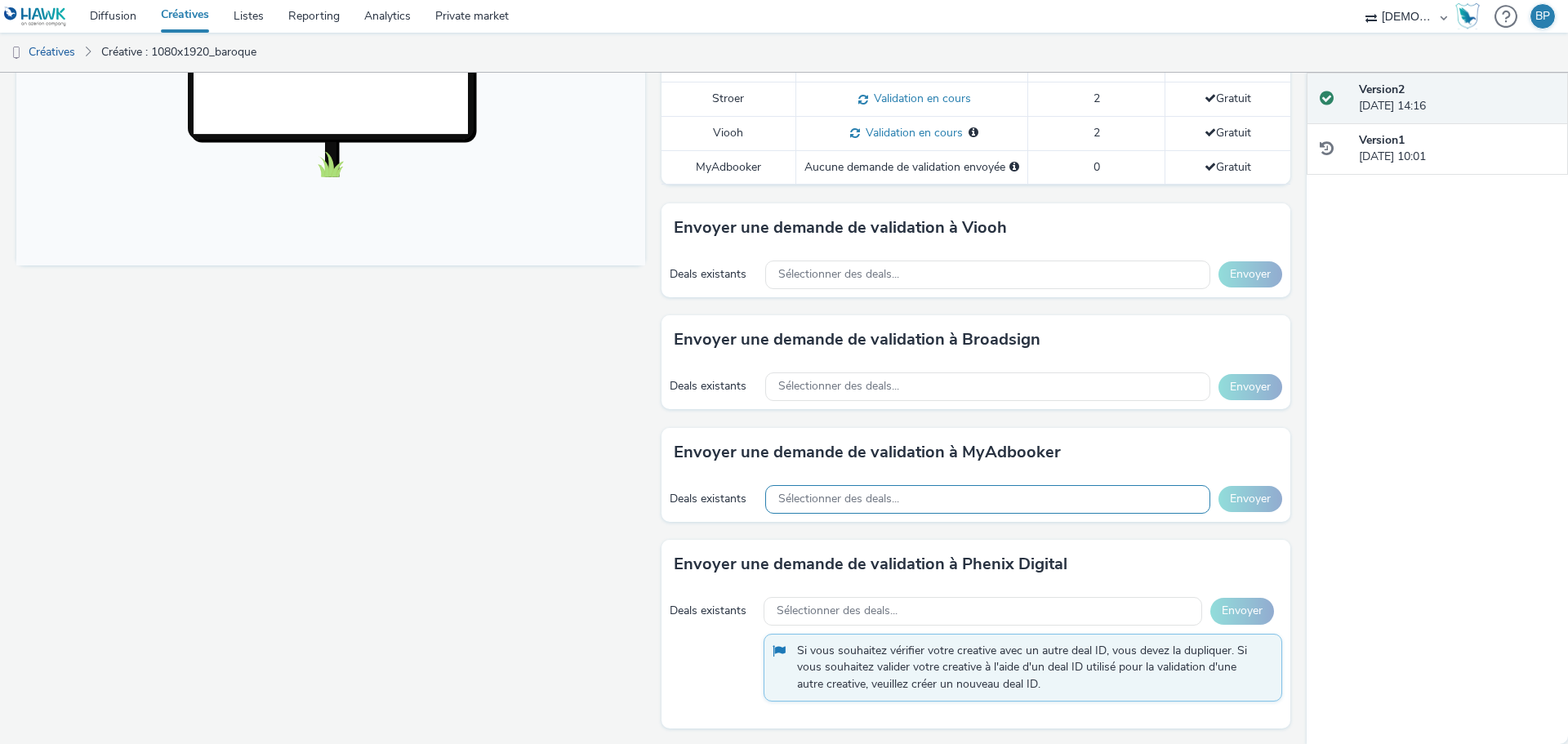
click at [910, 494] on div "Sélectionner des deals..." at bounding box center [988, 500] width 446 height 29
type input "p"
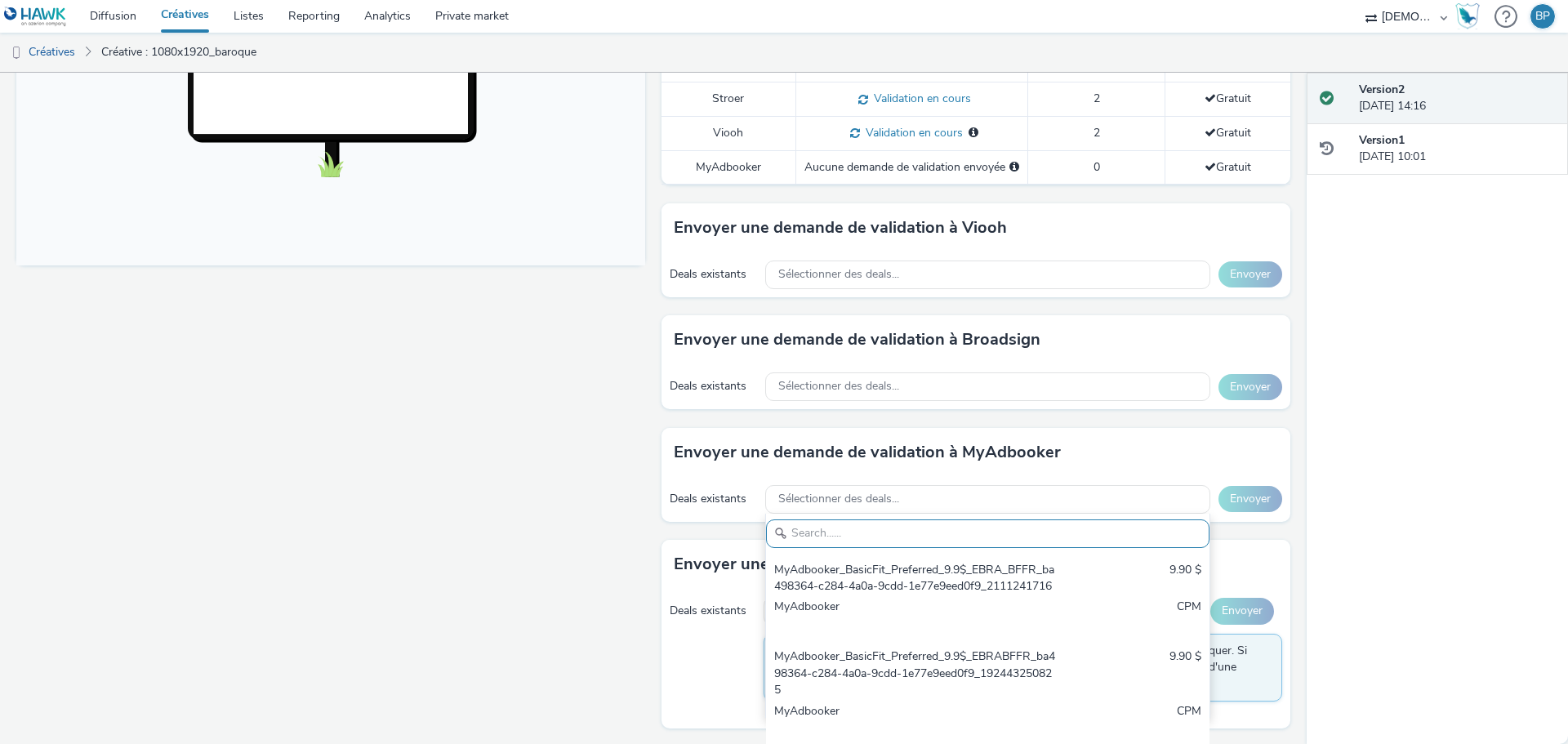
click at [437, 404] on div "Fullscreen" at bounding box center [334, 293] width 637 height 1395
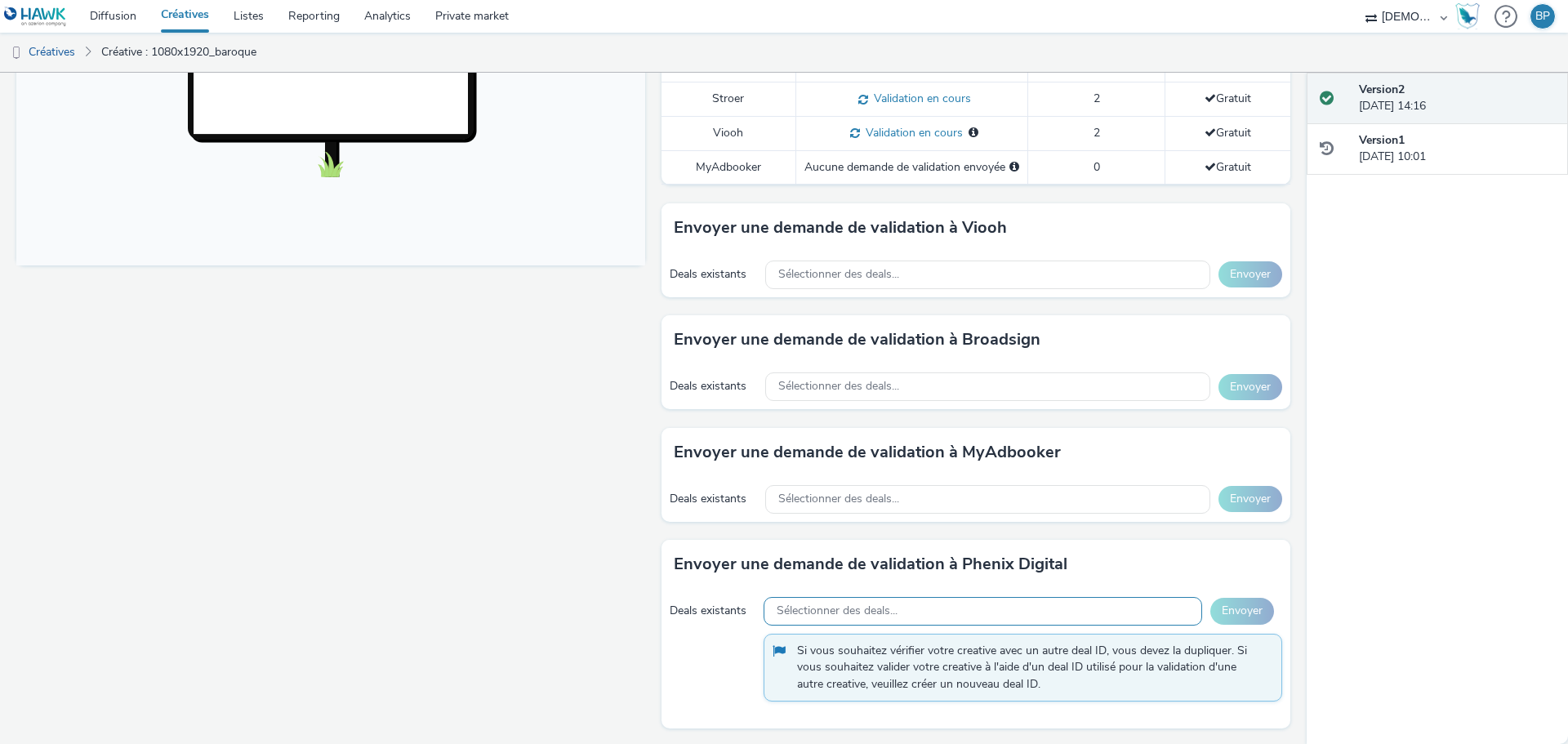
click at [799, 608] on span "Sélectionner des deals..." at bounding box center [837, 611] width 121 height 14
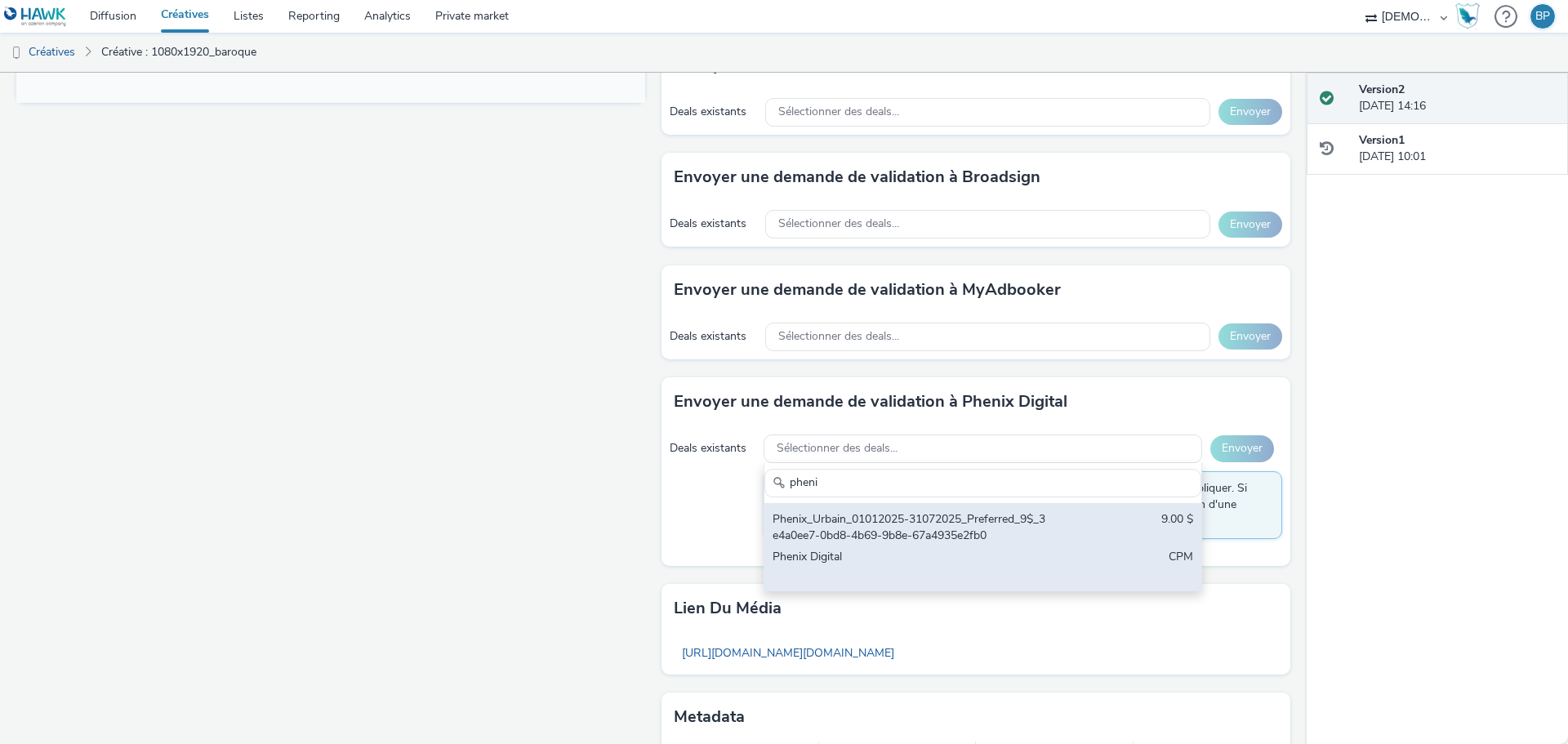
scroll to position [761, 0]
type input "pheni"
click at [949, 529] on div "Phenix_Urbain_01012025-31072025_Preferred_9$_3e4a0ee7-0bd8-4b69-9b8e-67a4935e2f…" at bounding box center [911, 527] width 277 height 33
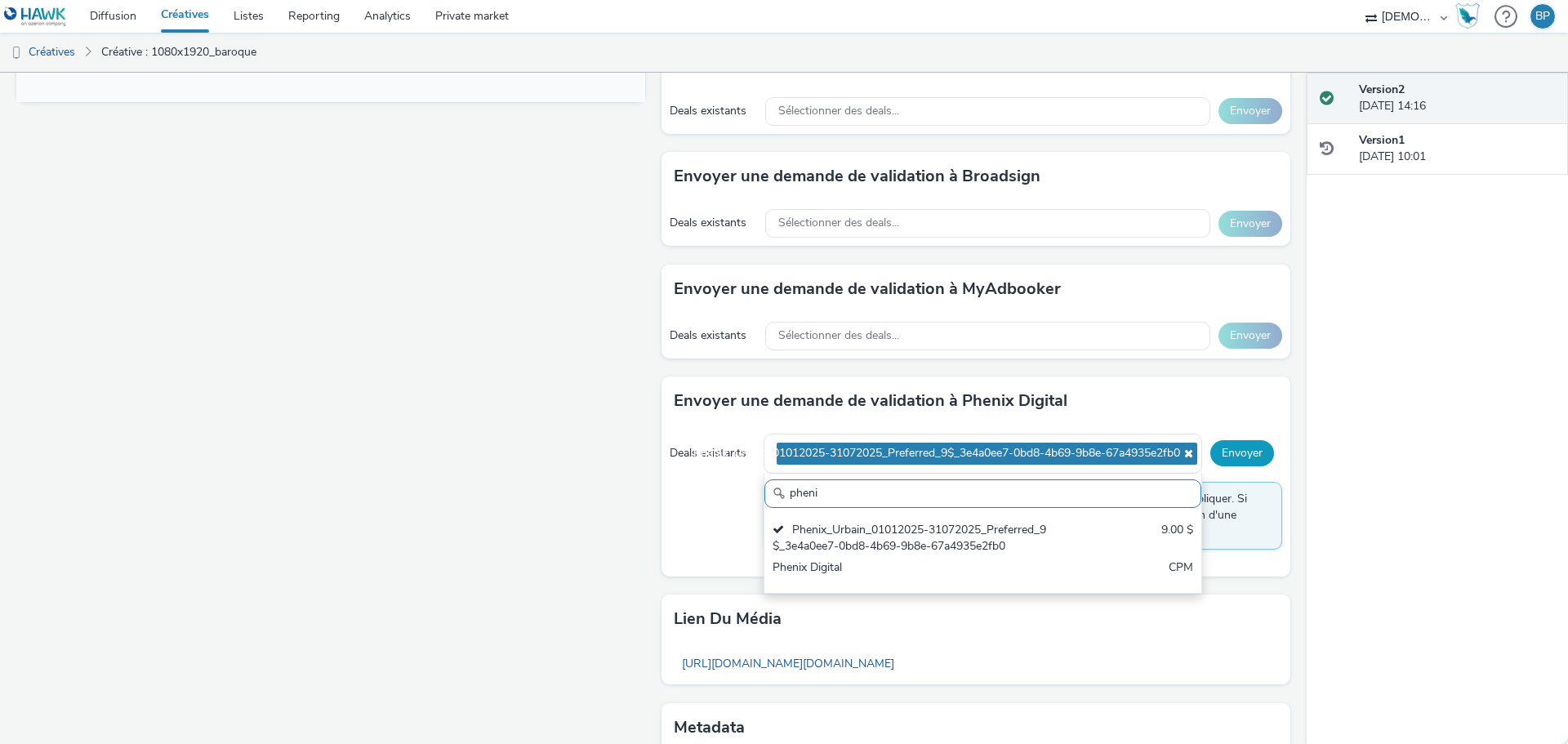
click at [1225, 447] on button "Envoyer" at bounding box center [1242, 453] width 63 height 26
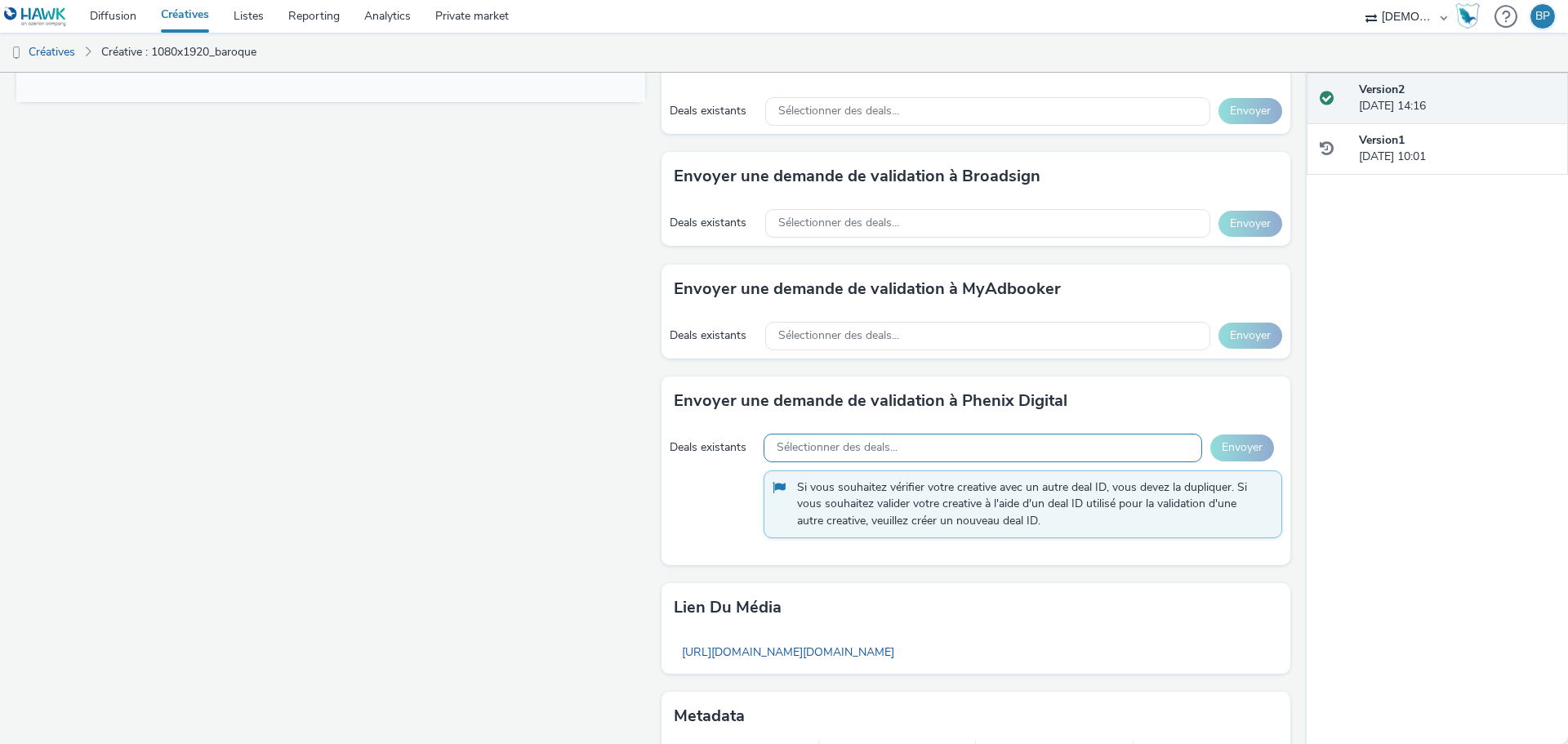
drag, startPoint x: 862, startPoint y: 494, endPoint x: 839, endPoint y: 445, distance: 54.1
click at [862, 491] on span "Si vous souhaitez vérifier votre creative avec un autre deal ID, vous devez la …" at bounding box center [1031, 504] width 468 height 50
click at [839, 445] on span "Sélectionner des deals..." at bounding box center [837, 447] width 121 height 14
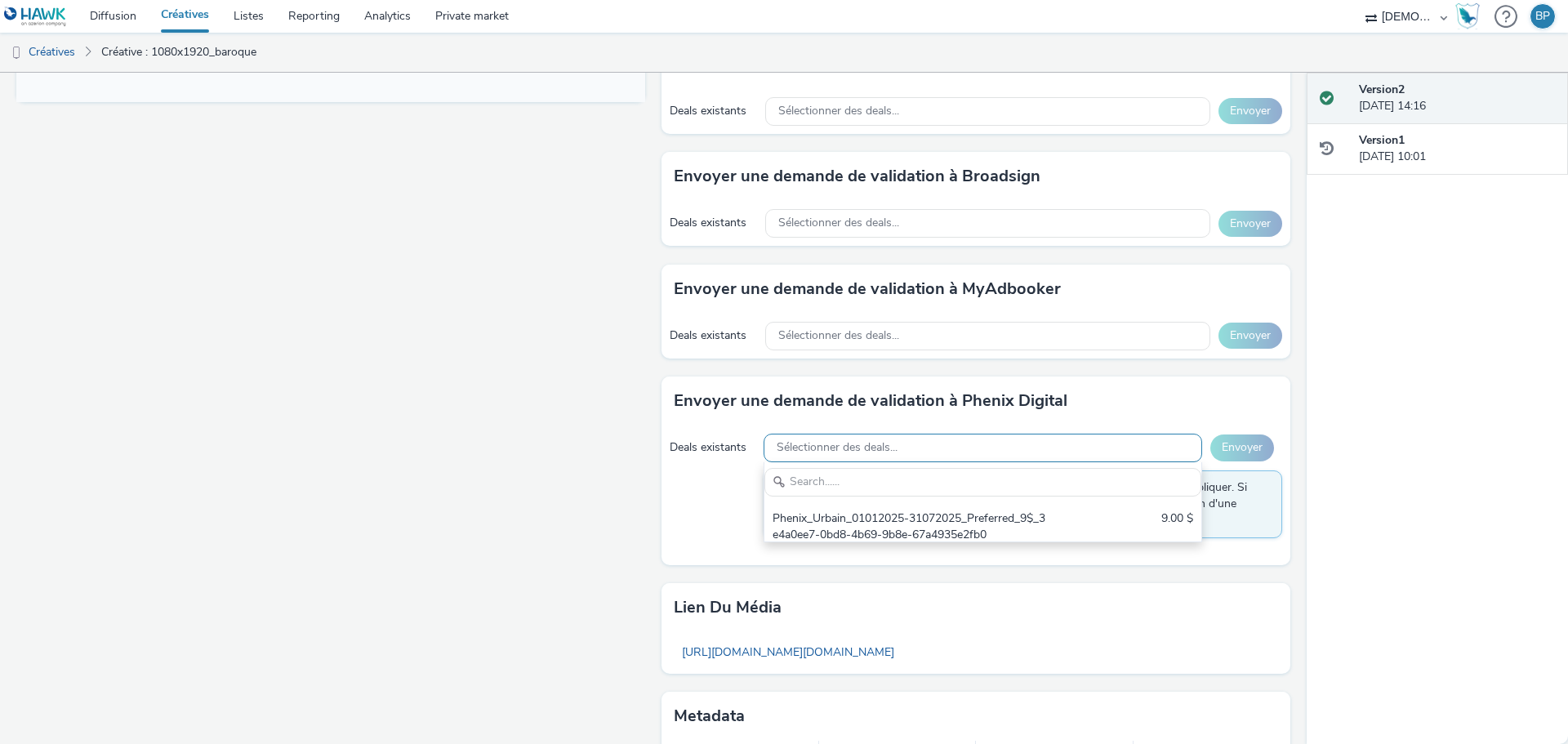
scroll to position [0, 0]
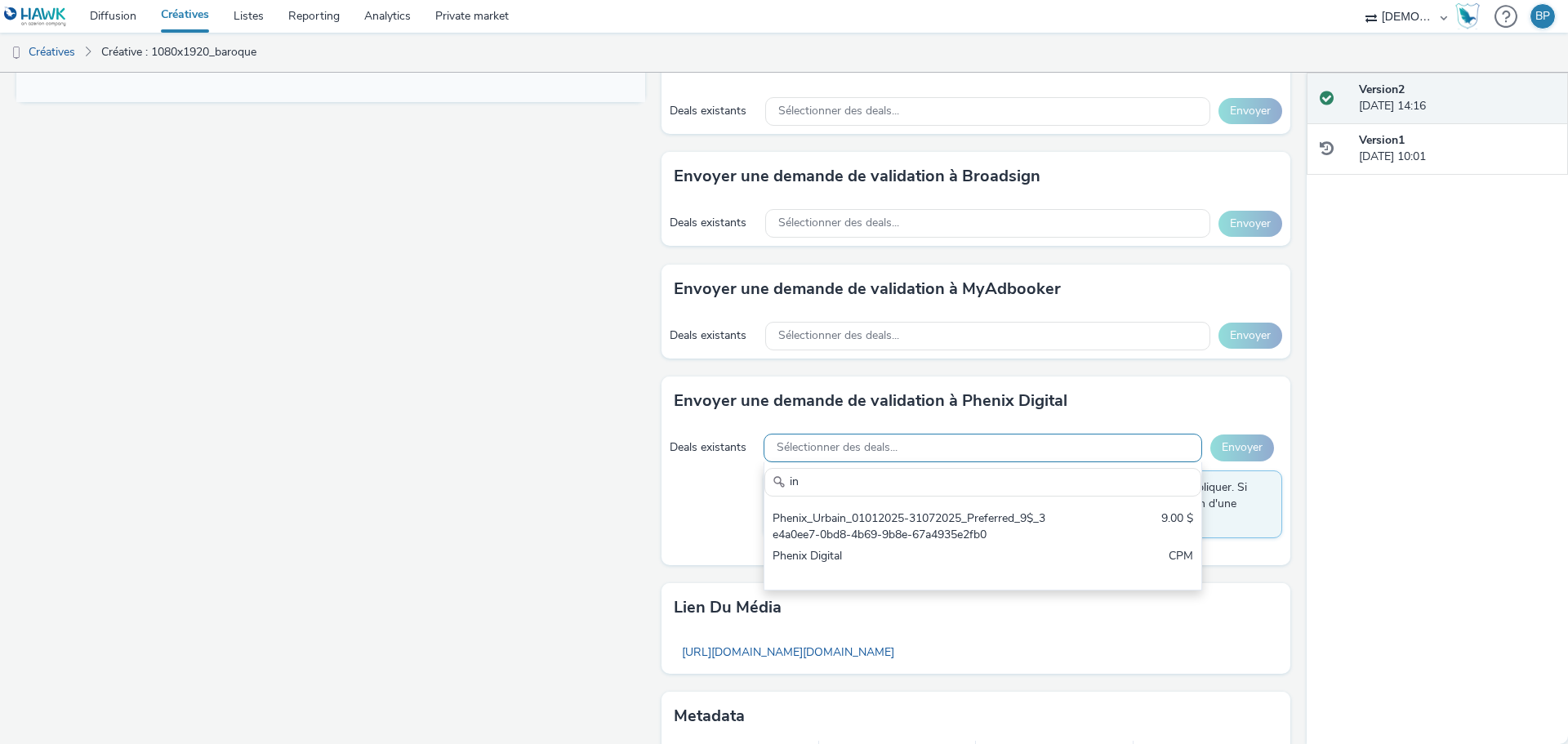
type input "i"
click at [882, 341] on span "Sélectionner des deals..." at bounding box center [839, 335] width 121 height 14
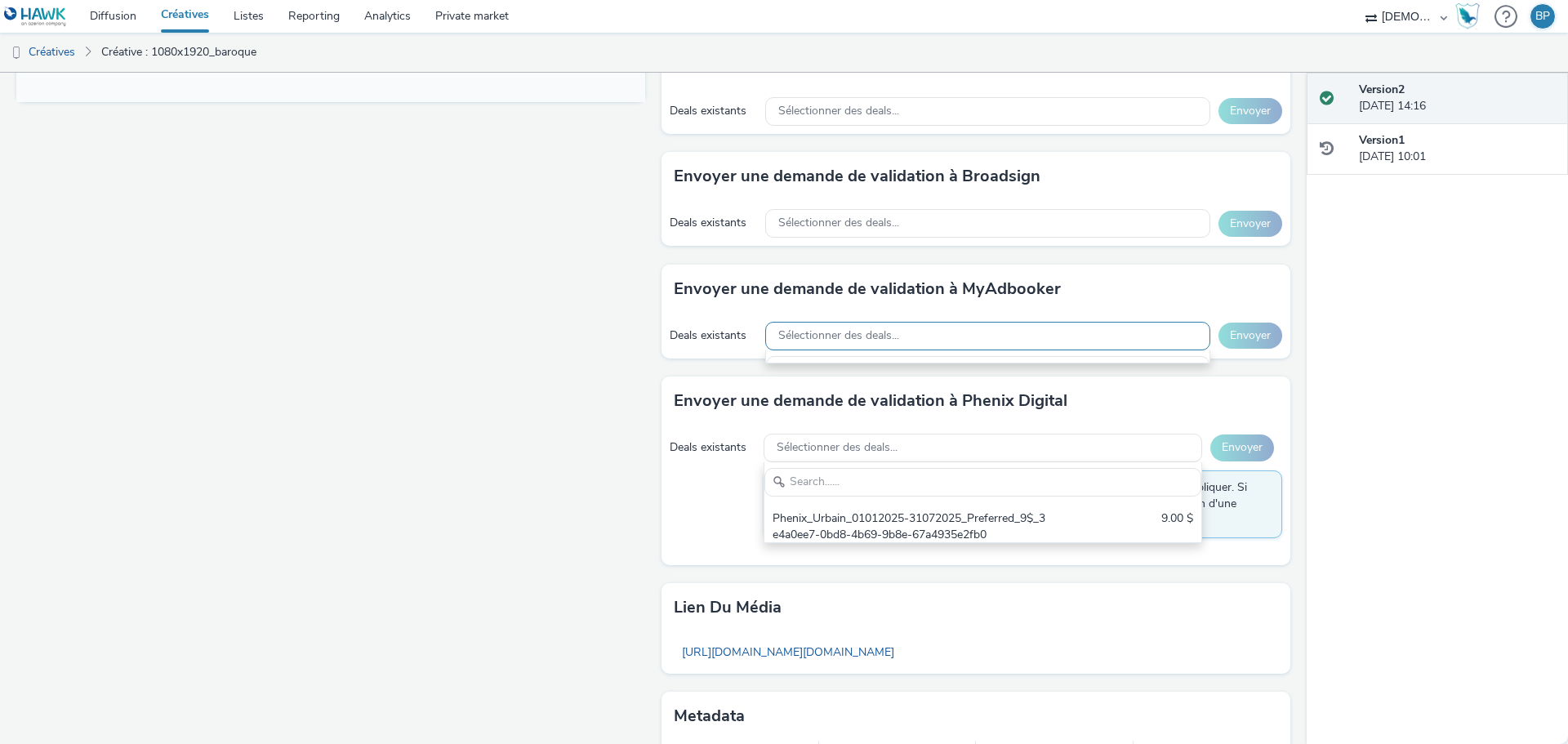
scroll to position [19, 0]
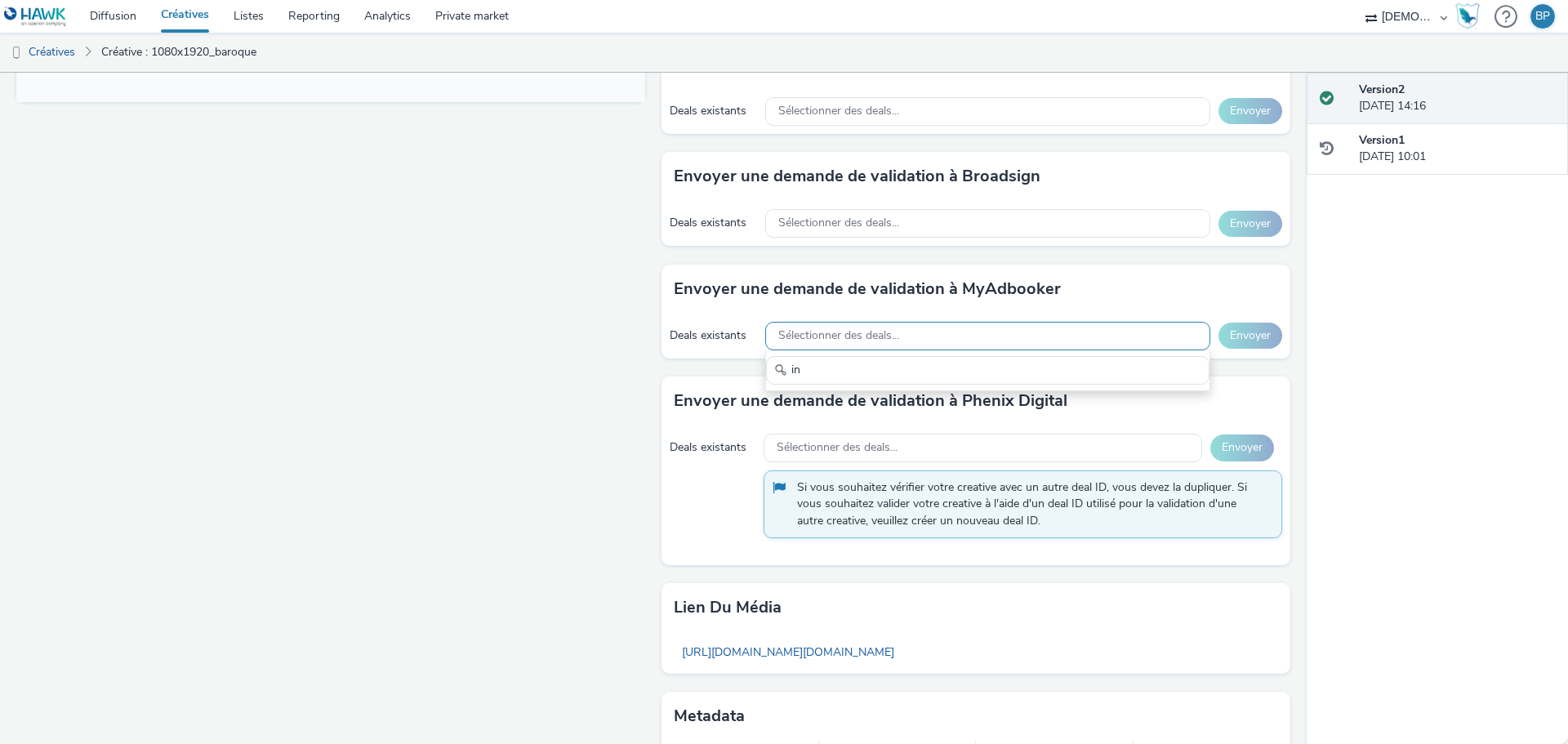
type input "i"
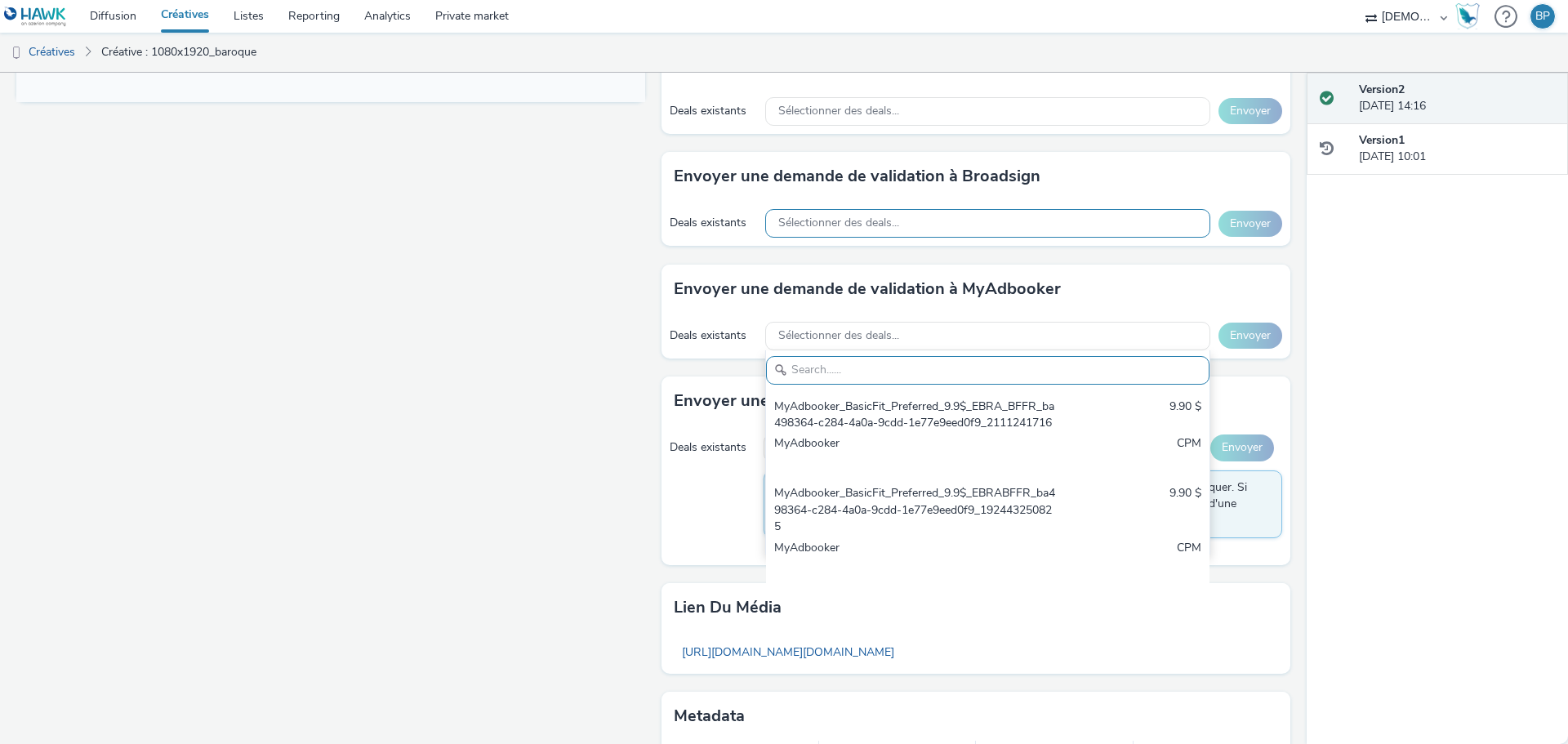
click at [858, 214] on div "Sélectionner des deals..." at bounding box center [988, 223] width 446 height 29
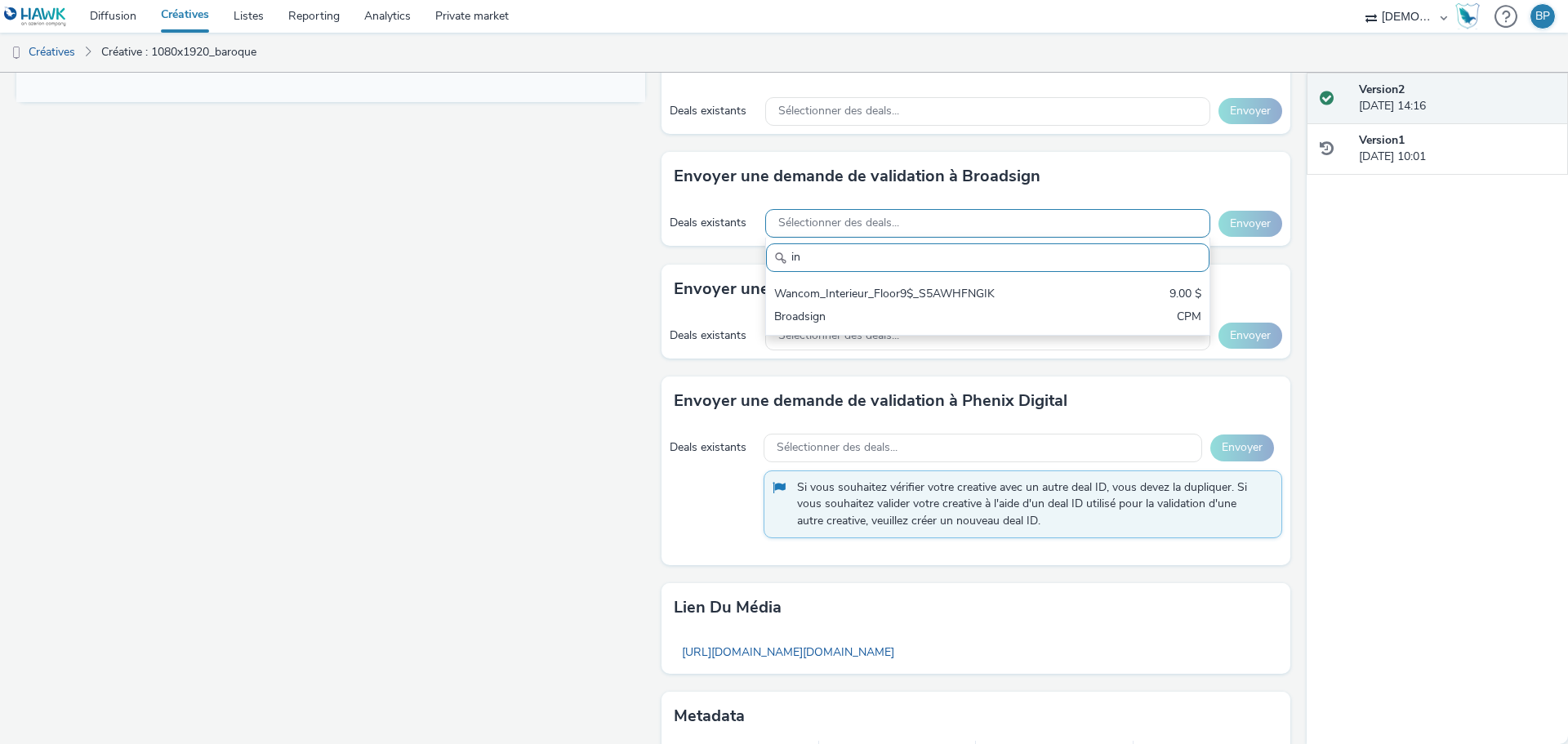
type input "i"
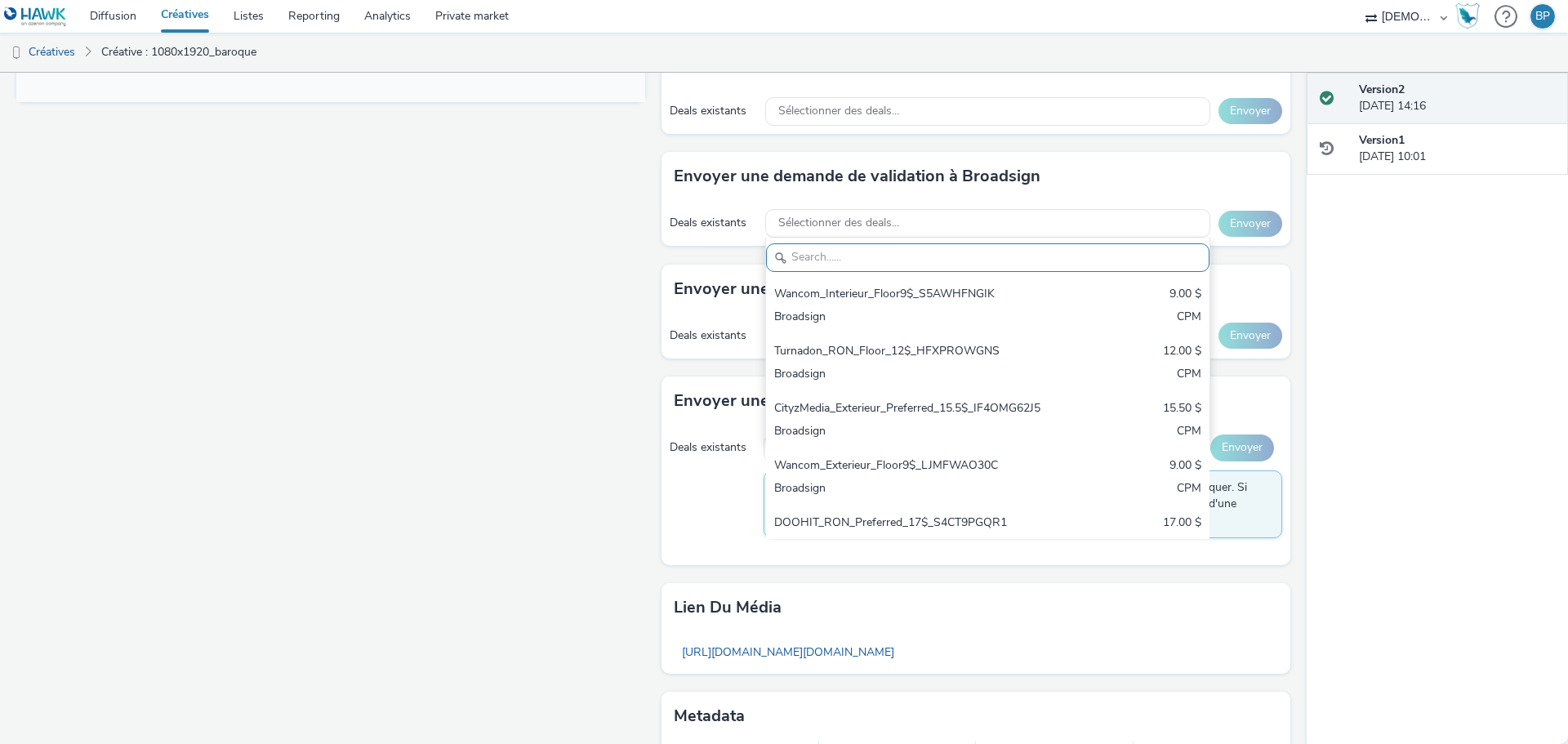
click at [836, 91] on div "Deals existants Sélectionner des deals... Envoyer" at bounding box center [976, 112] width 629 height 45
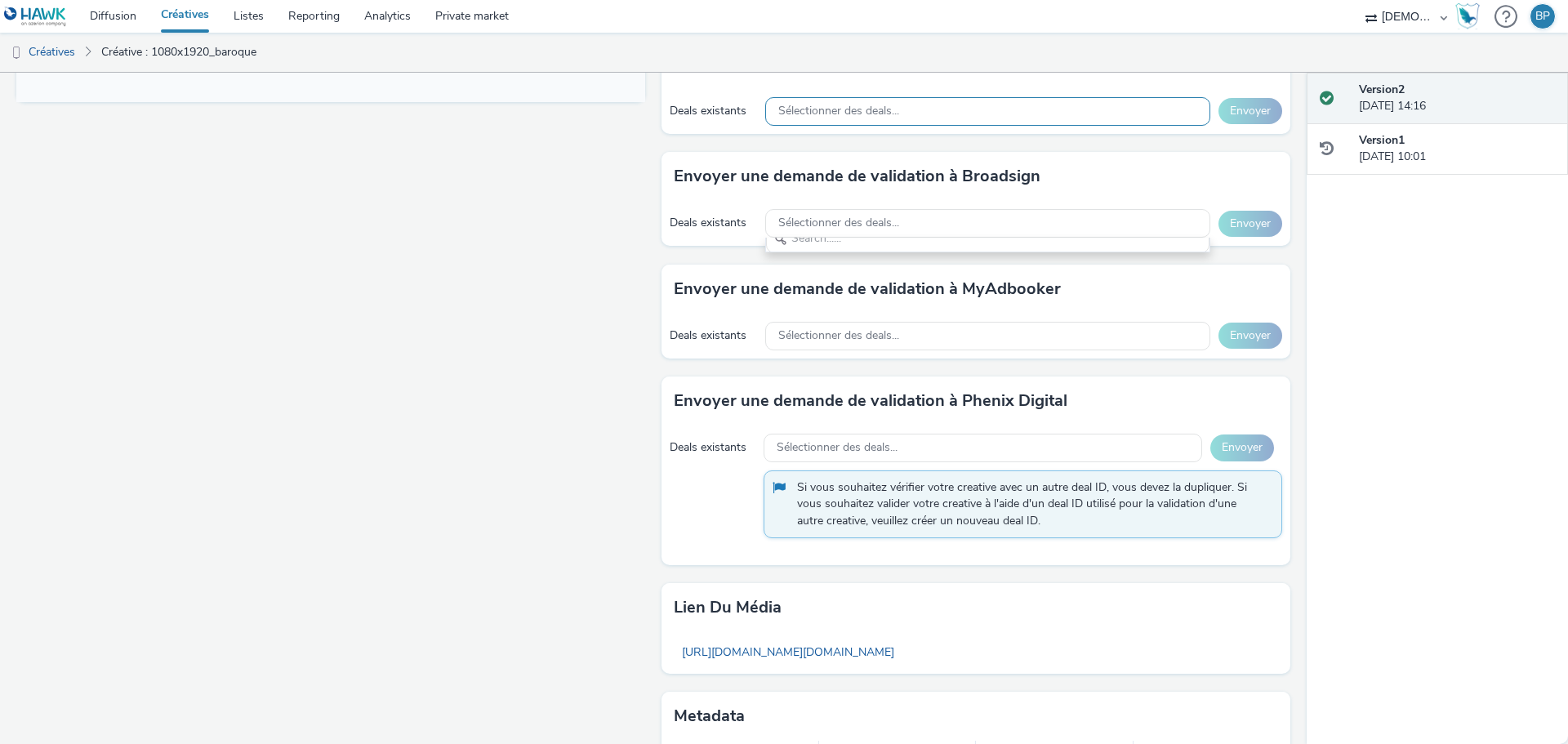
click at [842, 112] on span "Sélectionner des deals..." at bounding box center [839, 111] width 121 height 14
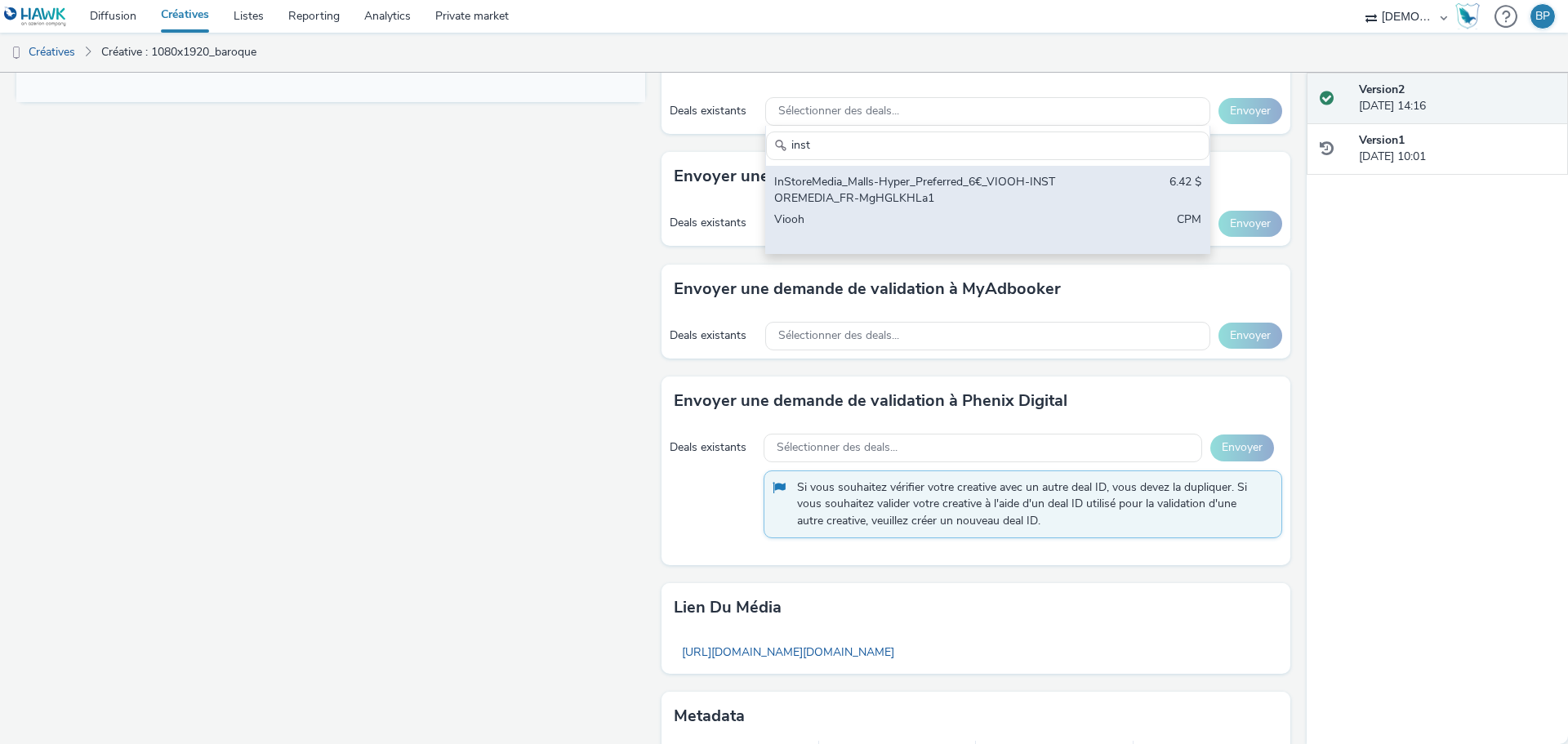
type input "inst"
click at [880, 196] on div "InStoreMedia_Malls-Hyper_Preferred_6€_VIOOH-INSTOREMEDIA_FR-MgHGLKHLa1" at bounding box center [915, 191] width 282 height 33
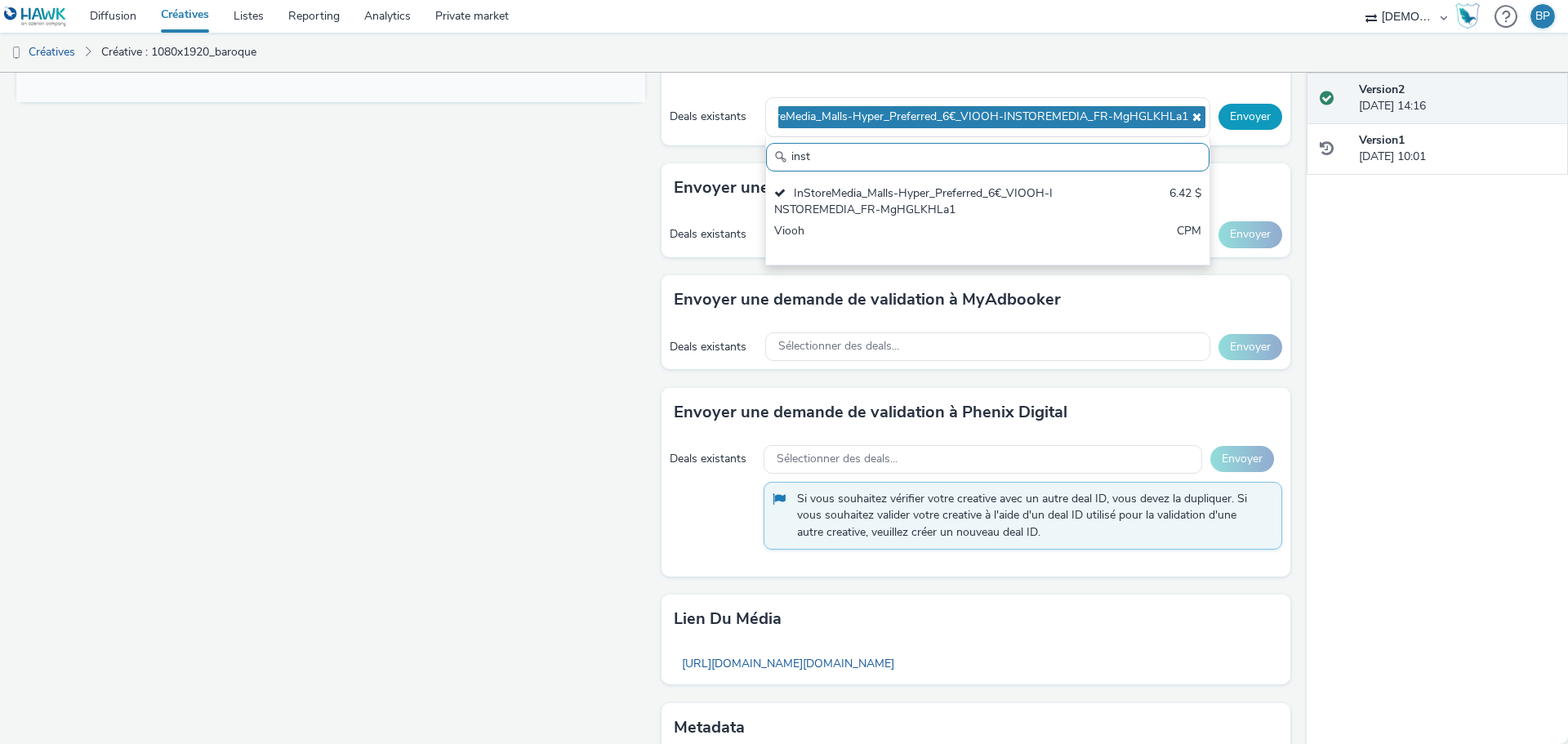
click at [1252, 119] on button "Envoyer" at bounding box center [1250, 117] width 63 height 26
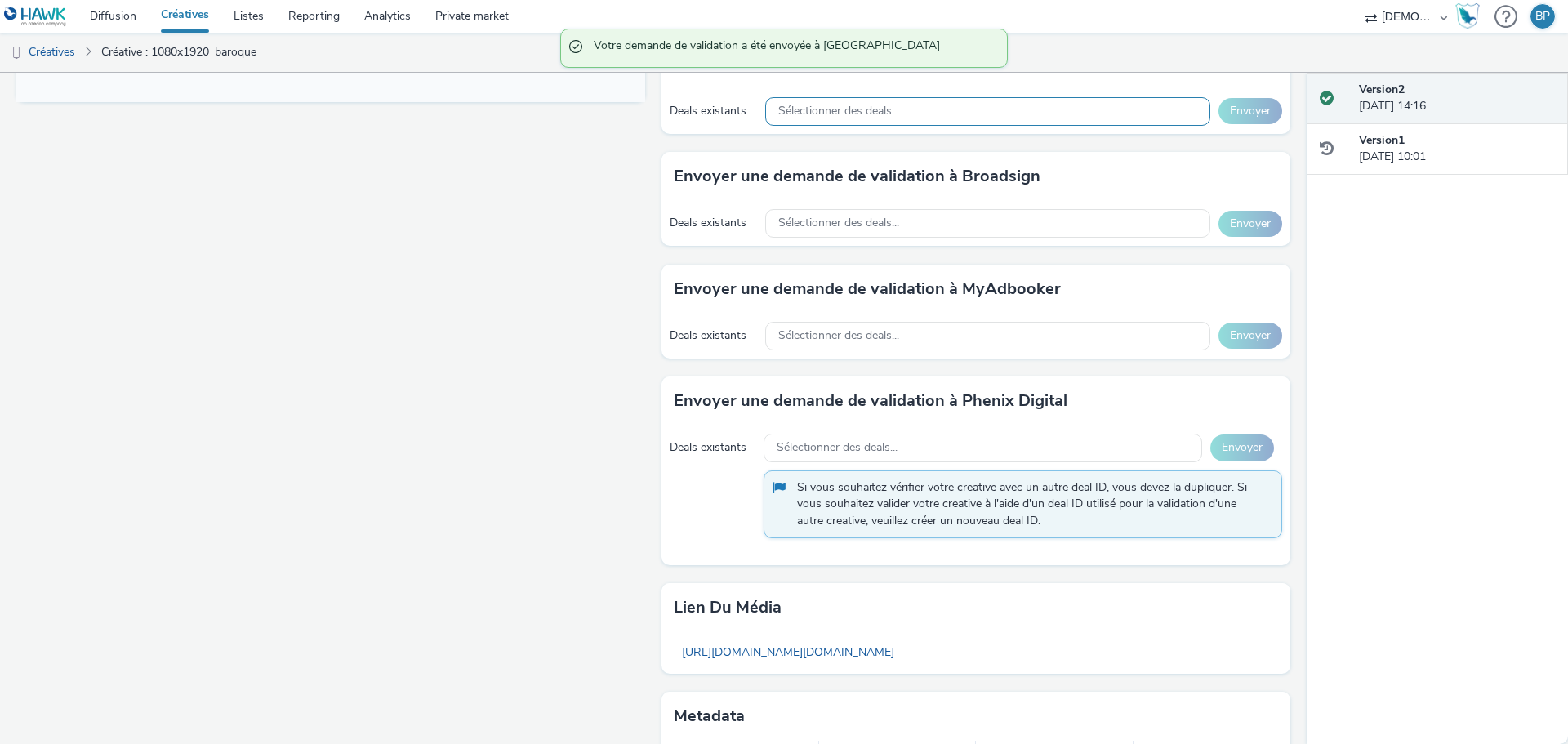
click at [821, 116] on span "Sélectionner des deals..." at bounding box center [839, 111] width 121 height 14
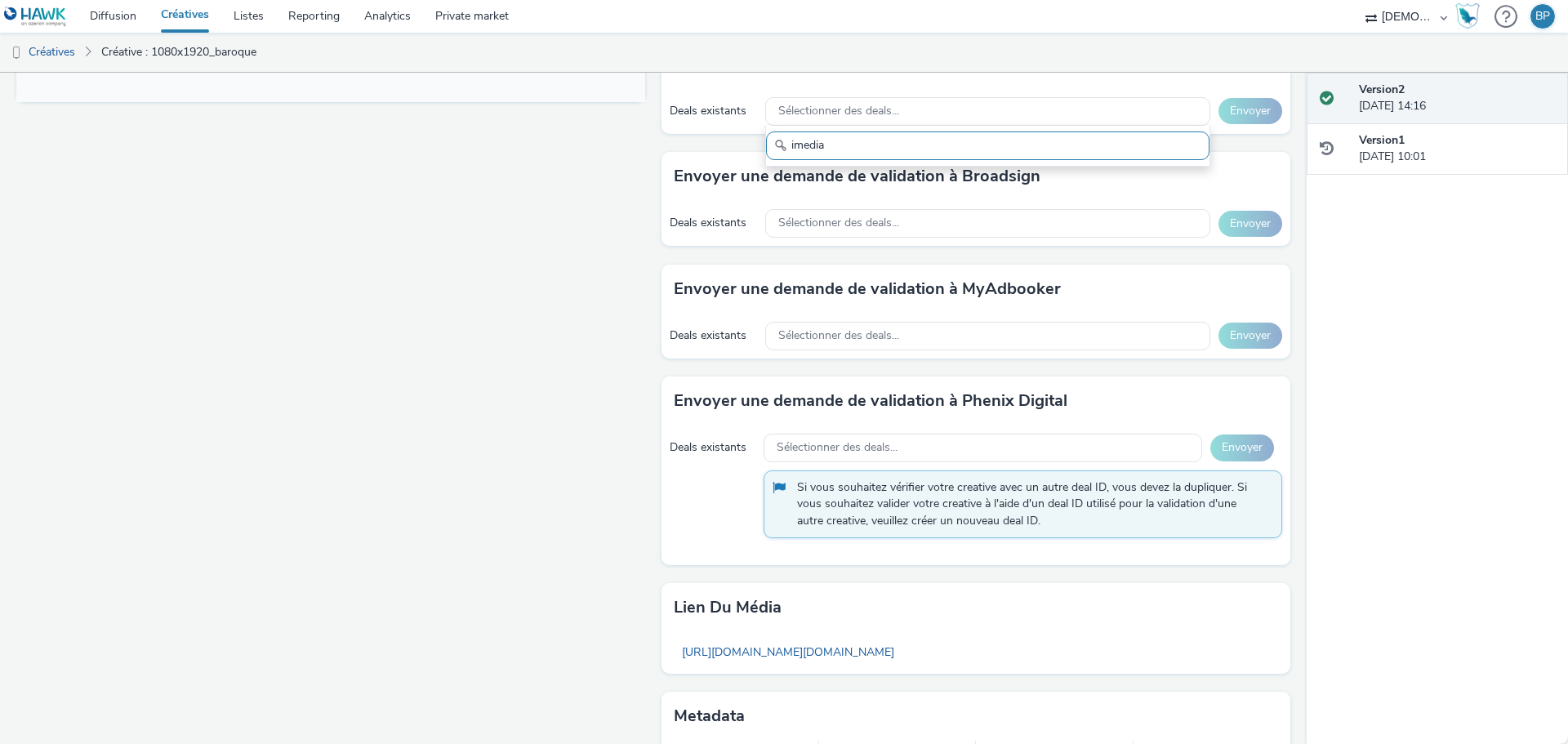
click at [824, 142] on input "imedia" at bounding box center [988, 146] width 444 height 29
type input "imedia"
click at [828, 218] on span "Sélectionner des deals..." at bounding box center [839, 223] width 121 height 14
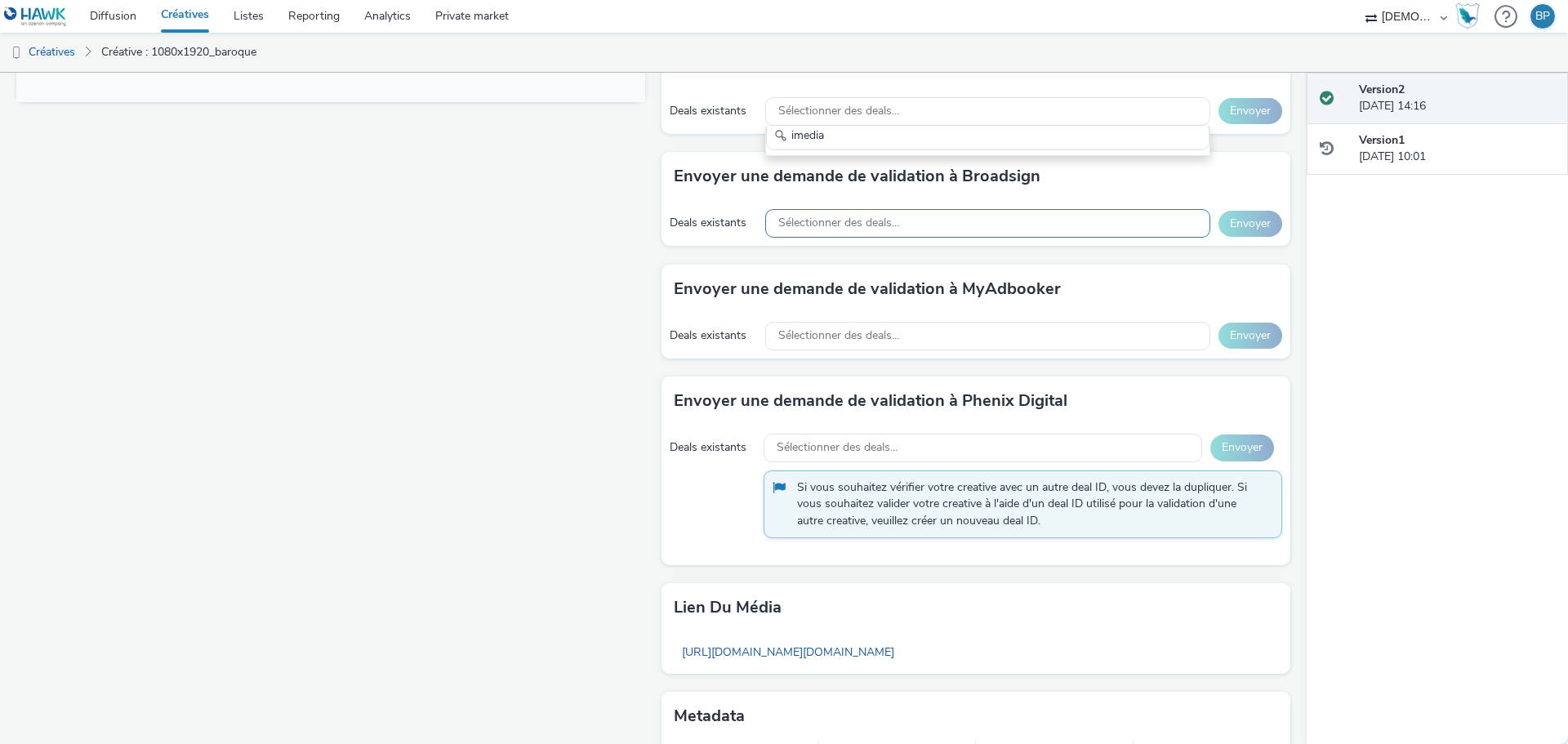
scroll to position [0, 0]
paste input "imedia"
type input "imedia"
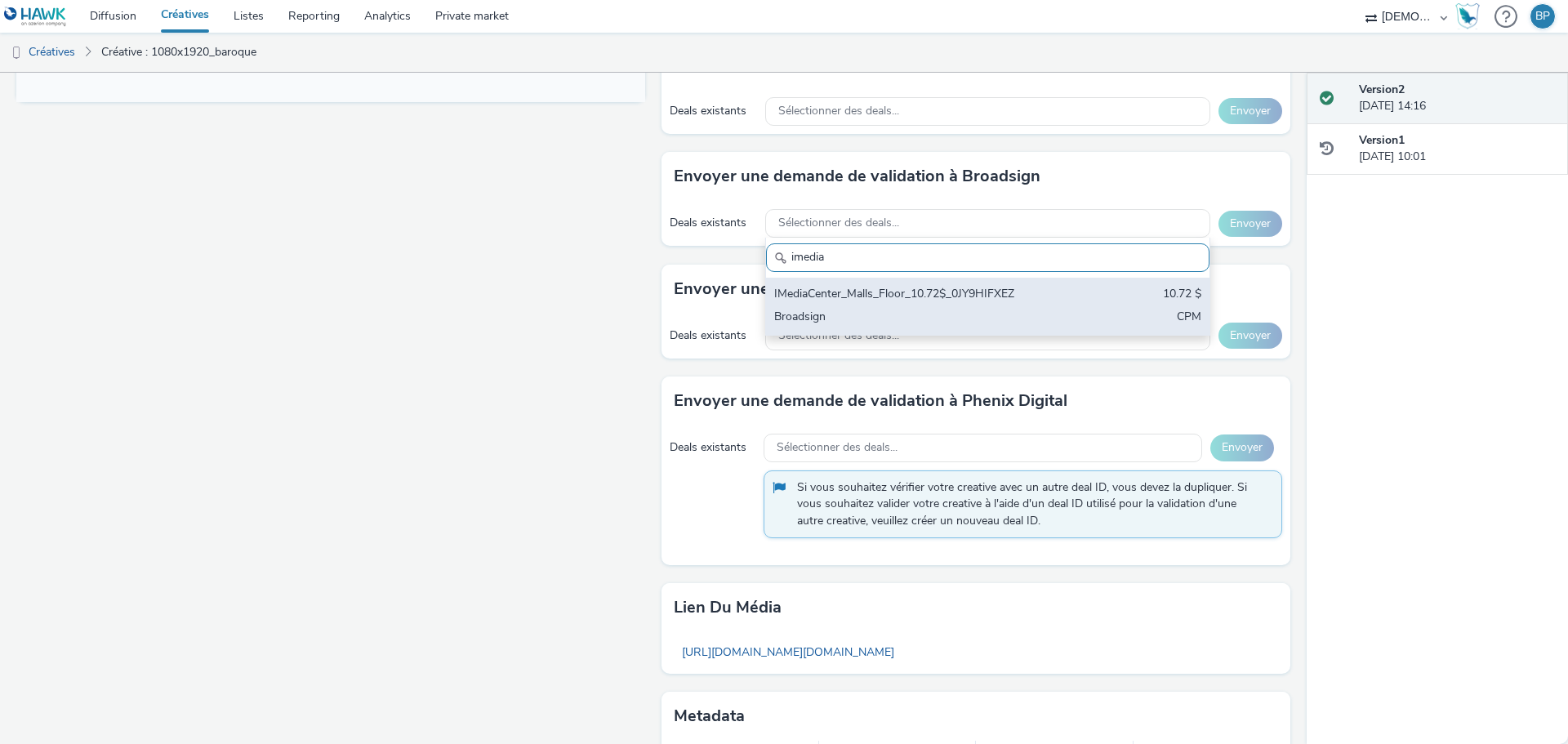
click at [825, 309] on div "Broadsign" at bounding box center [915, 318] width 282 height 19
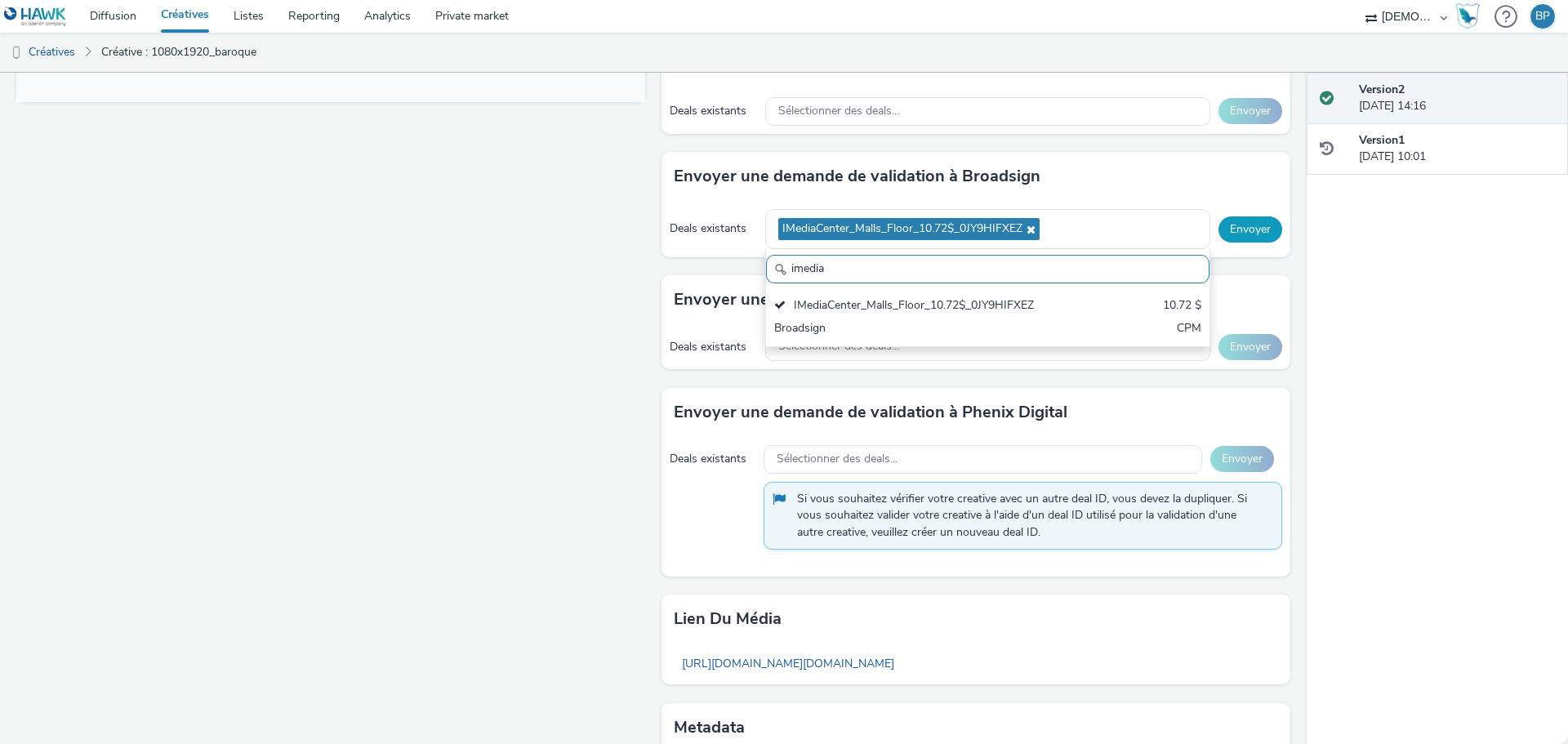
click at [1231, 233] on button "Envoyer" at bounding box center [1250, 230] width 63 height 26
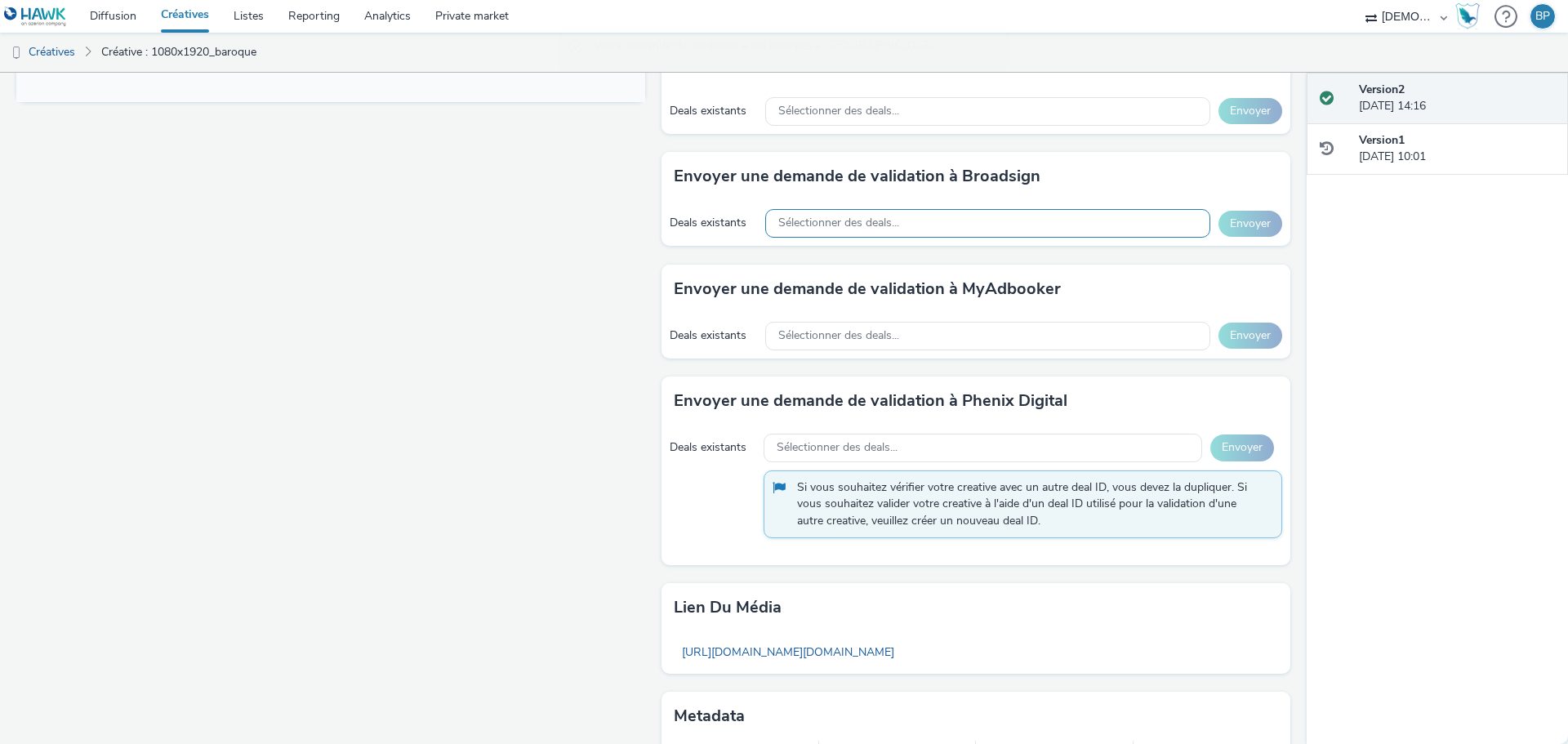
click at [818, 218] on span "Sélectionner des deals..." at bounding box center [839, 223] width 121 height 14
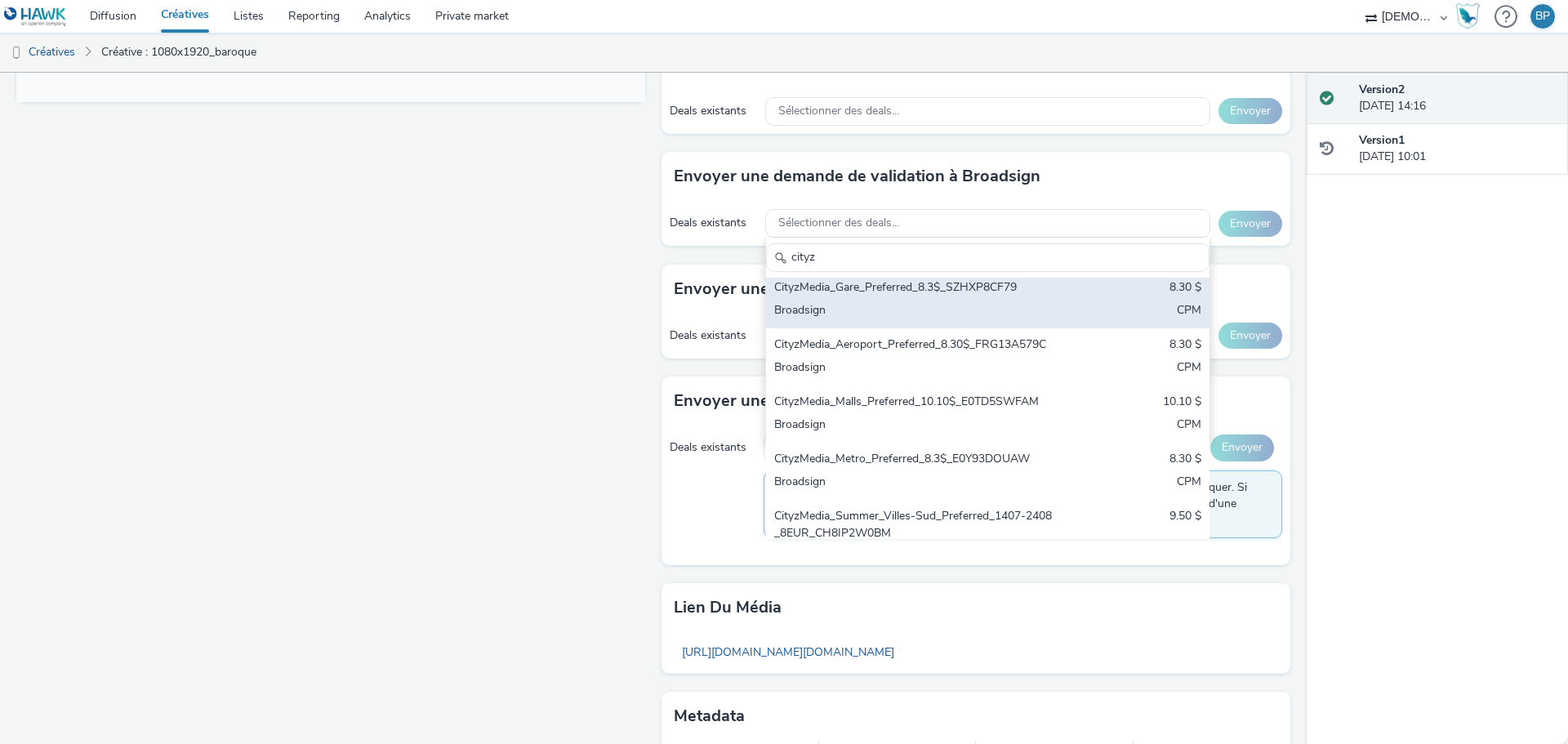
scroll to position [81, 0]
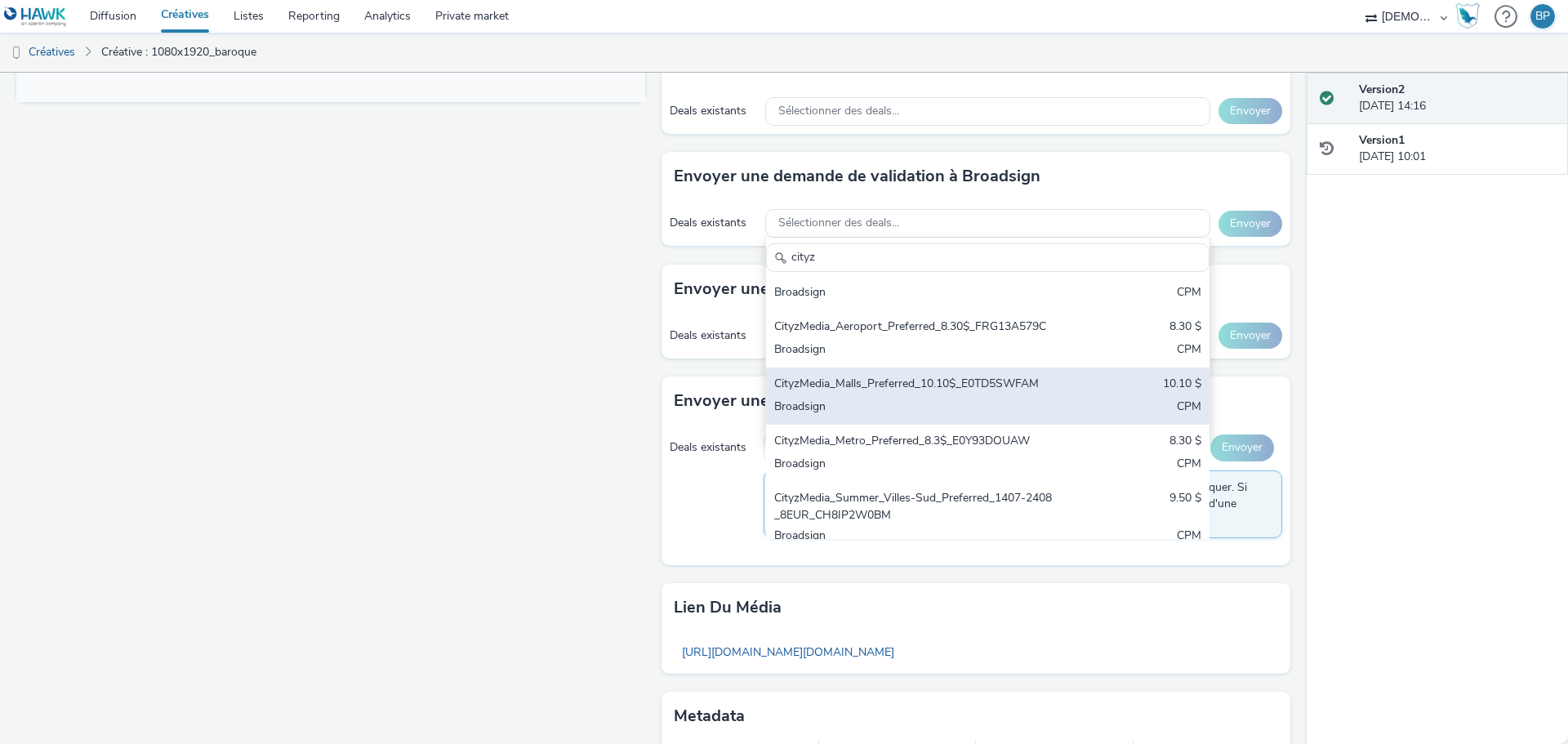
type input "cityz"
click at [895, 395] on div "CityzMedia_Malls_Preferred_10.10$_E0TD5SWFAM" at bounding box center [915, 385] width 282 height 19
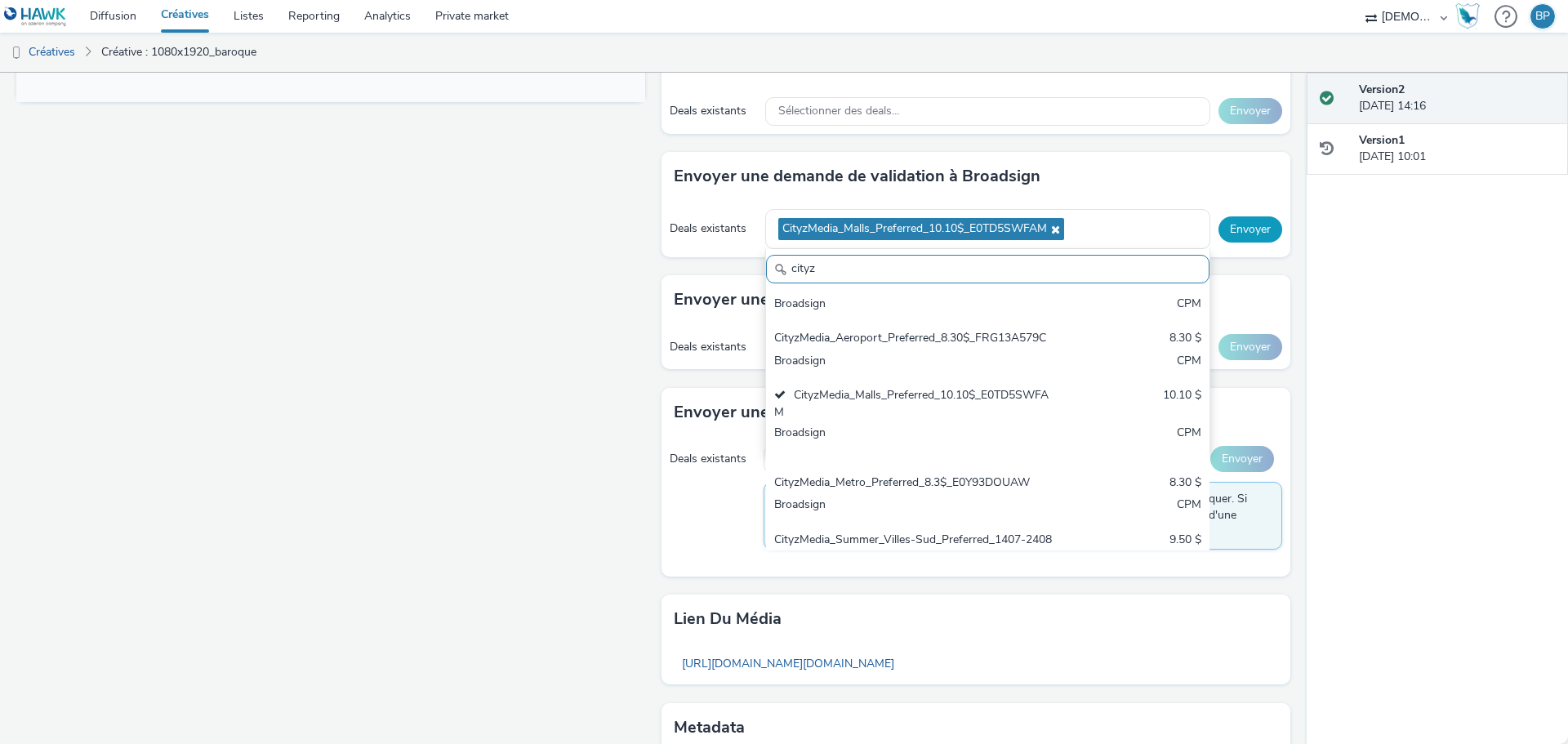
click at [1256, 221] on button "Envoyer" at bounding box center [1250, 230] width 63 height 26
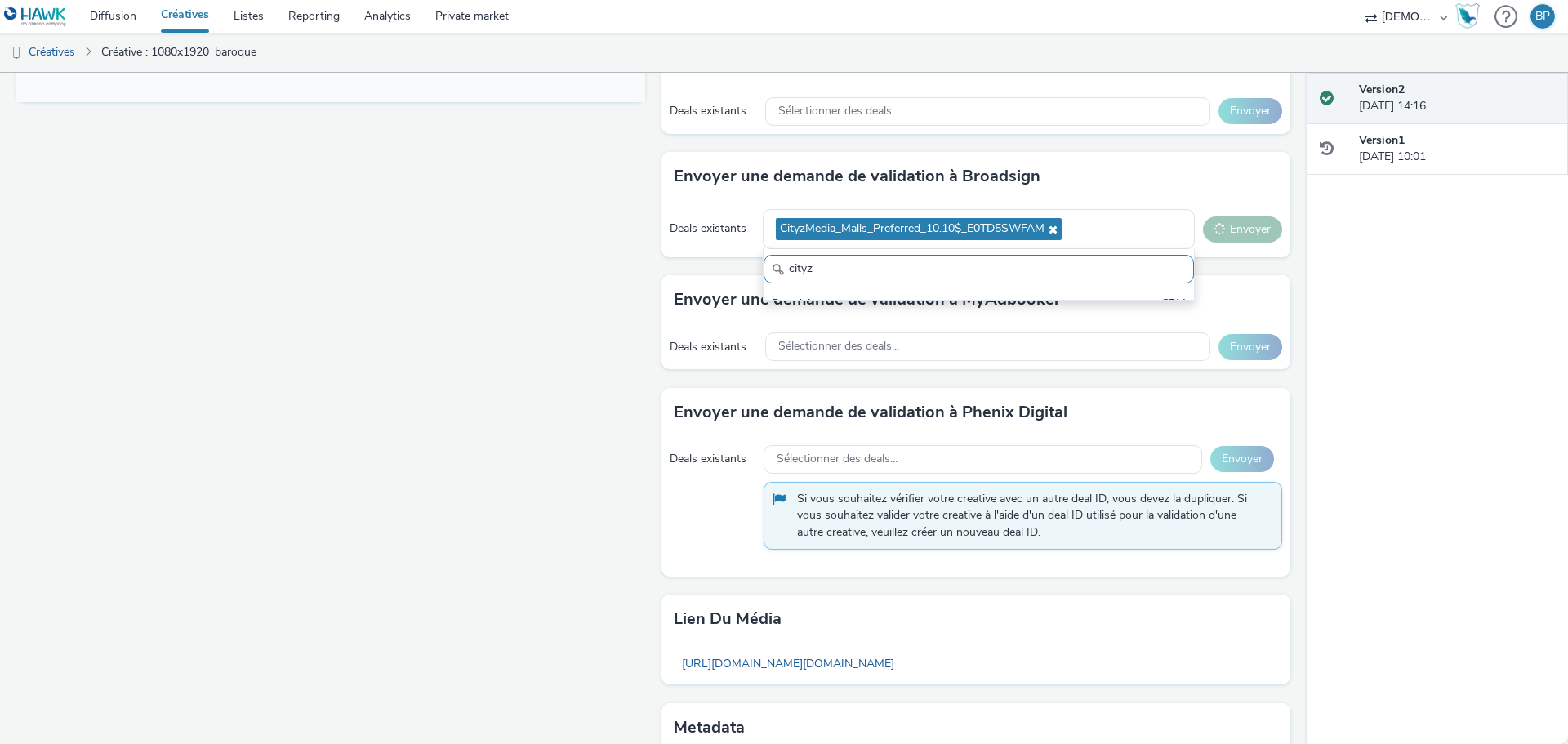
scroll to position [112, 0]
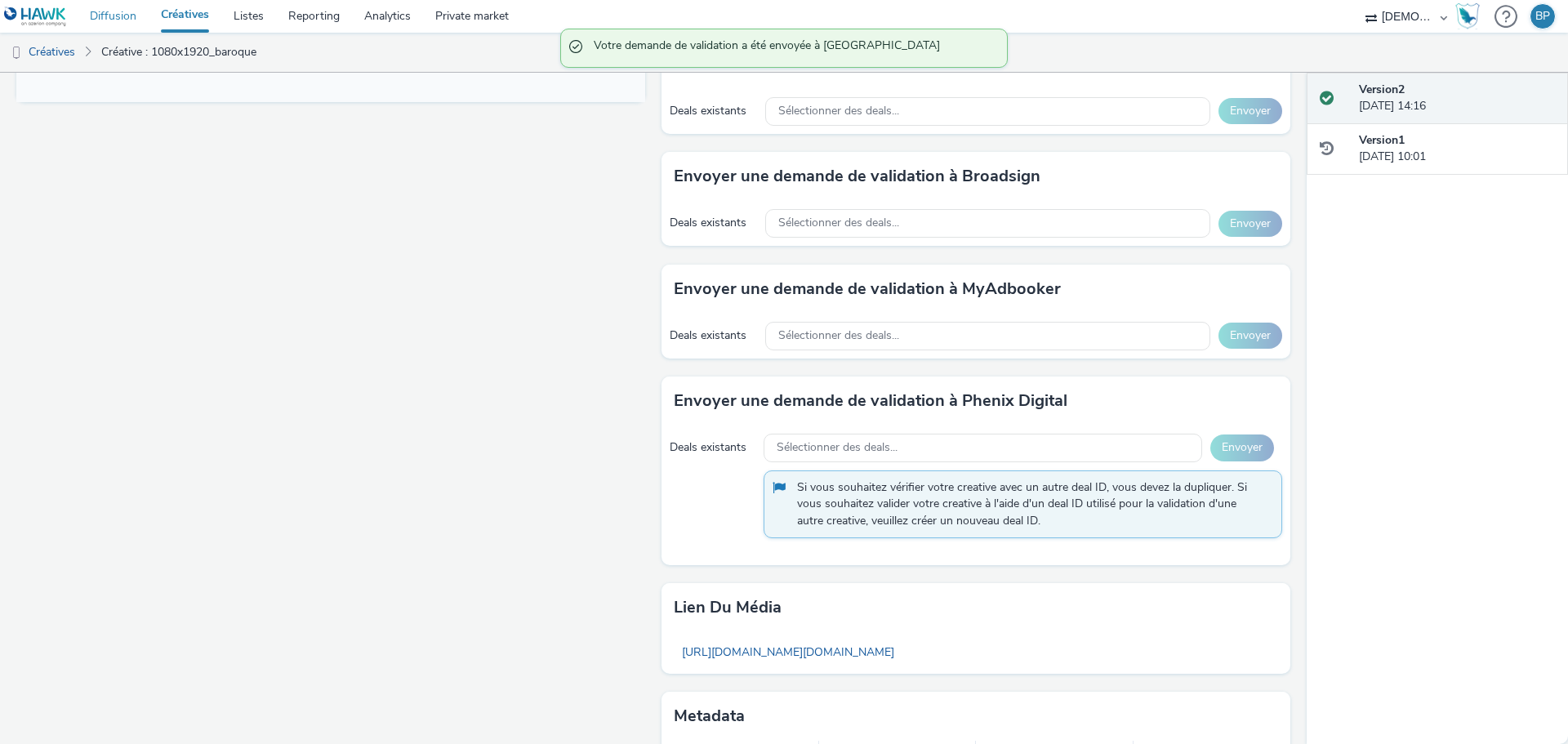
click at [95, 26] on link "Diffusion" at bounding box center [113, 16] width 71 height 33
